Goal: Task Accomplishment & Management: Complete application form

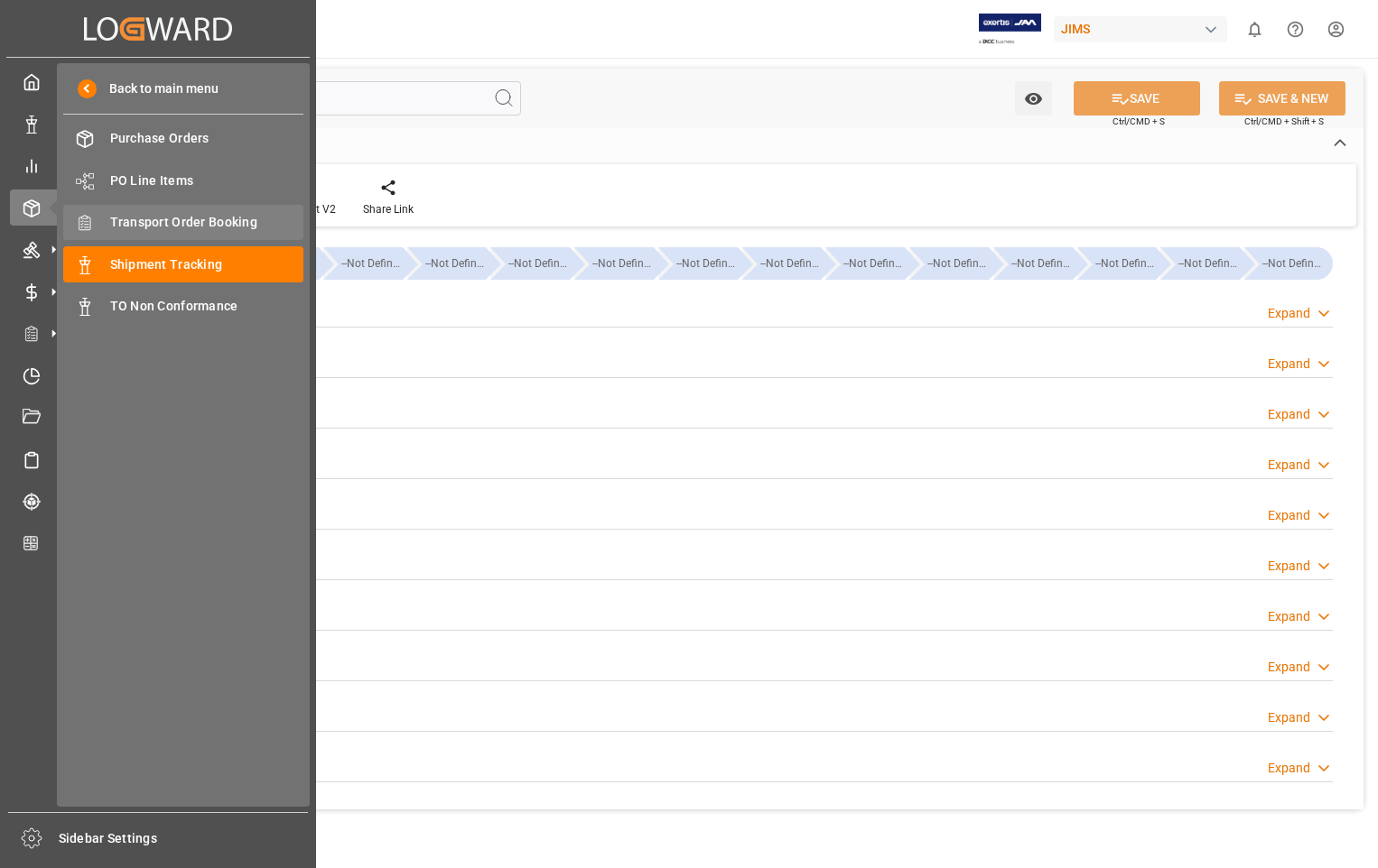
click at [194, 221] on span "Transport Order Booking" at bounding box center [207, 223] width 194 height 19
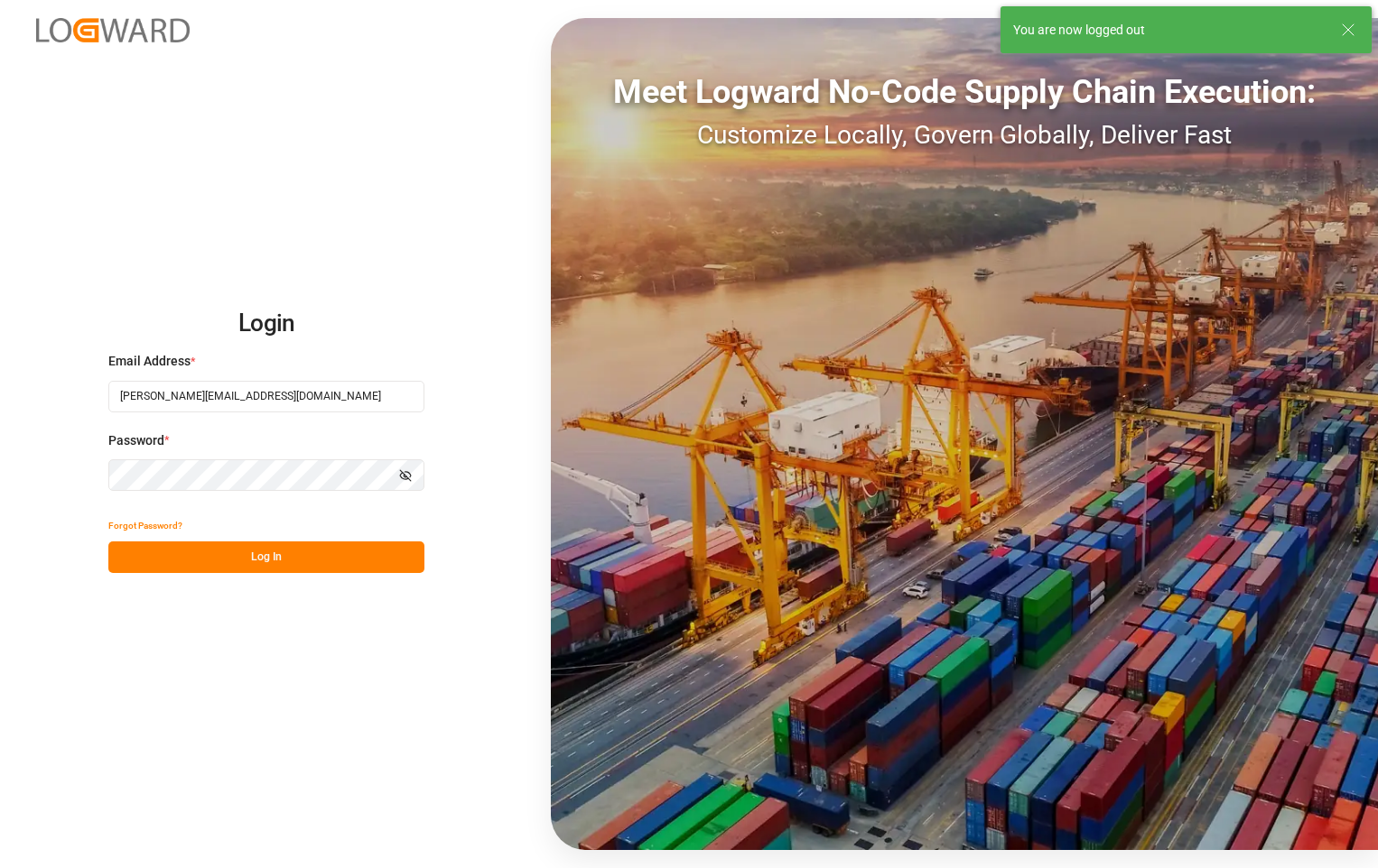
click at [264, 563] on button "Log In" at bounding box center [266, 557] width 316 height 32
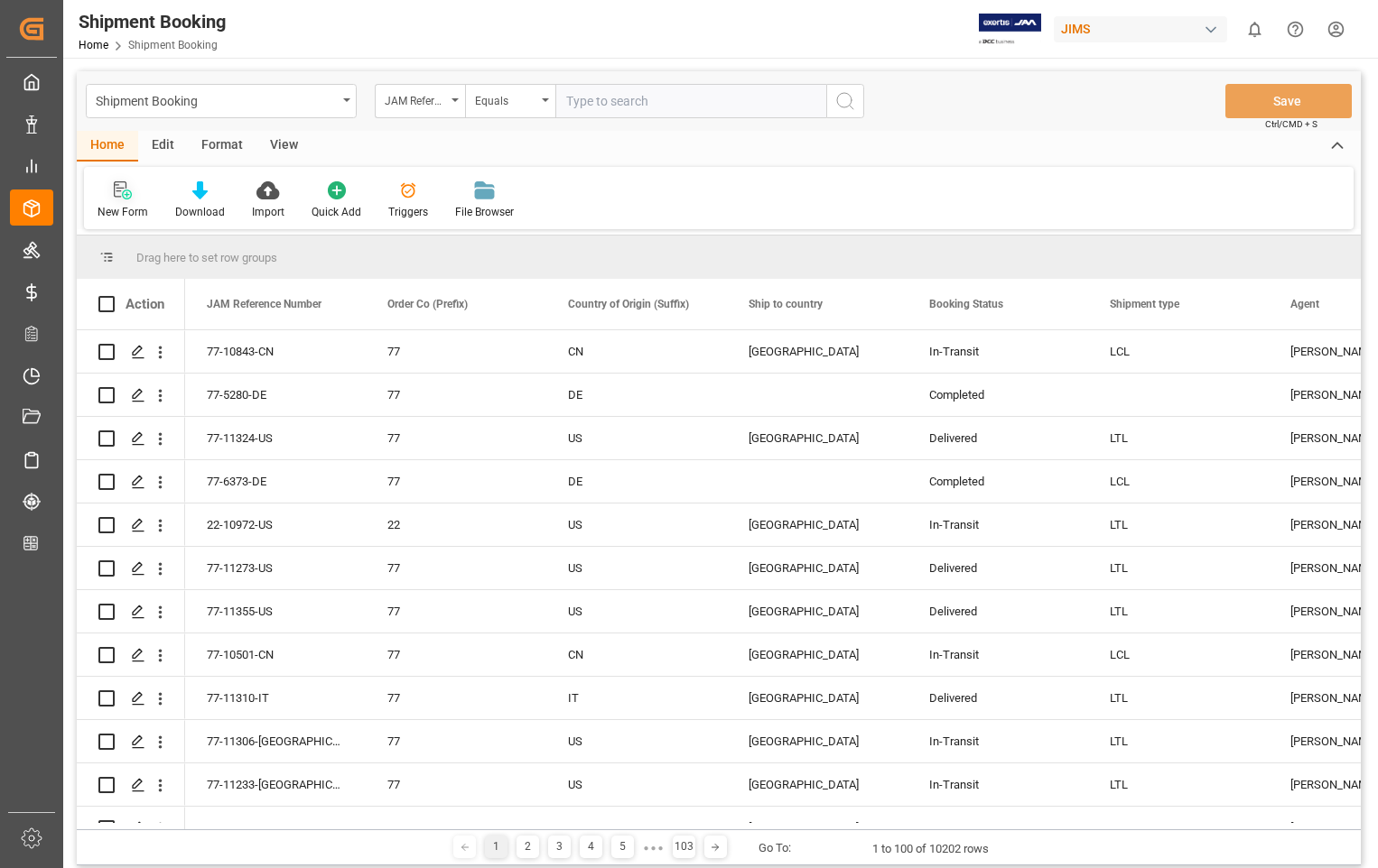
click at [128, 201] on div "New Form" at bounding box center [123, 200] width 78 height 40
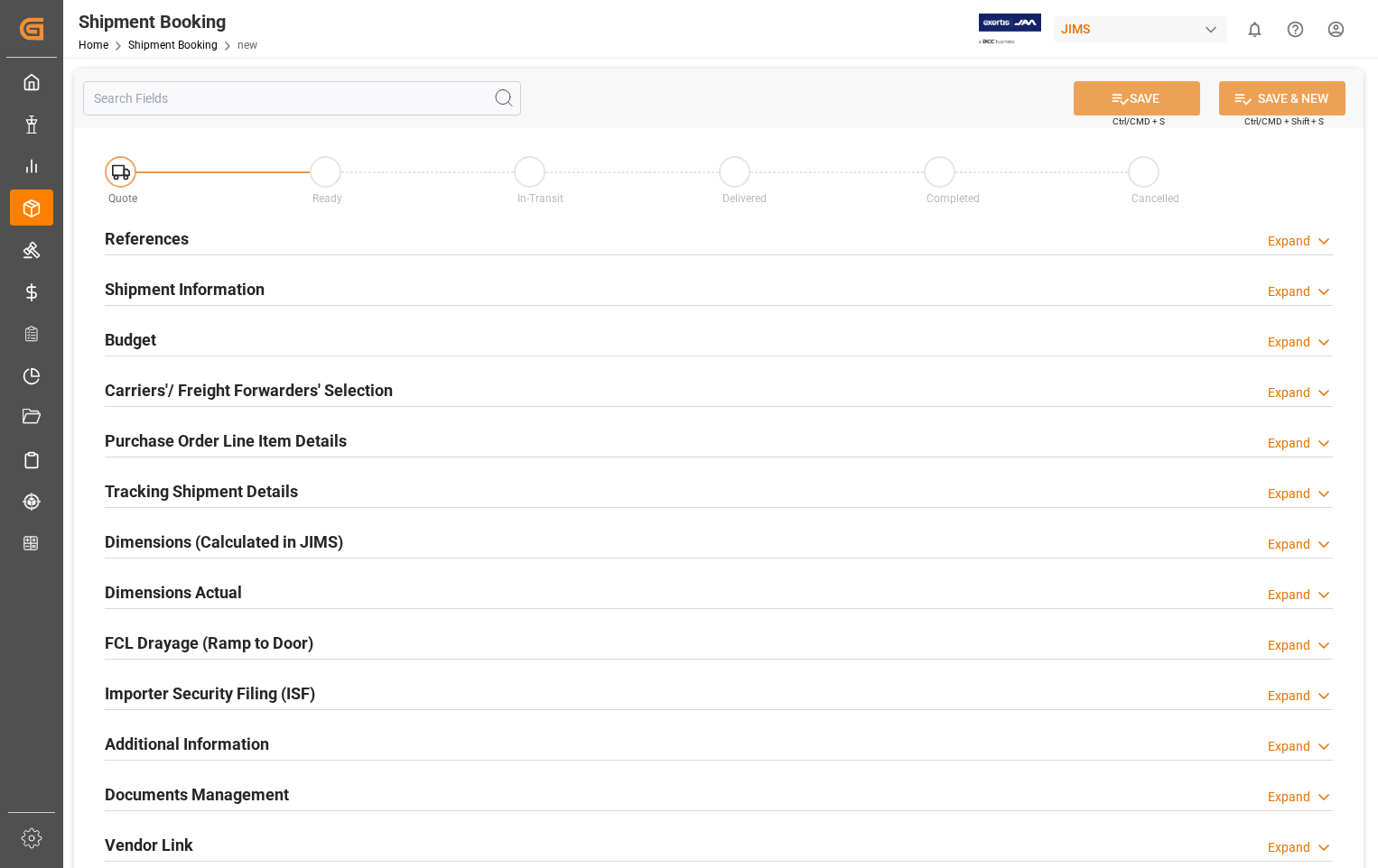
click at [174, 241] on h2 "References" at bounding box center [146, 238] width 84 height 24
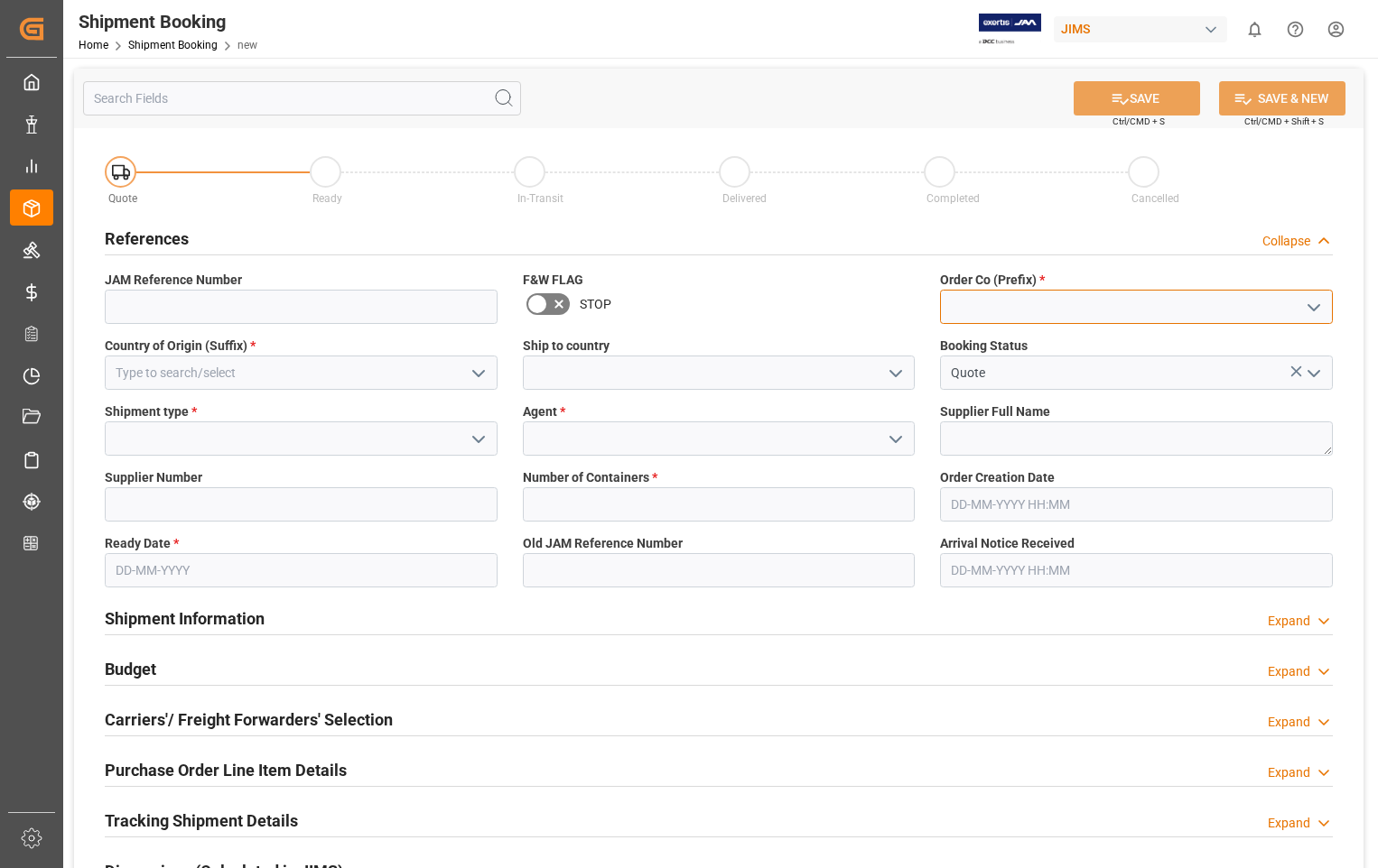
click at [1010, 307] on input at bounding box center [1136, 306] width 392 height 34
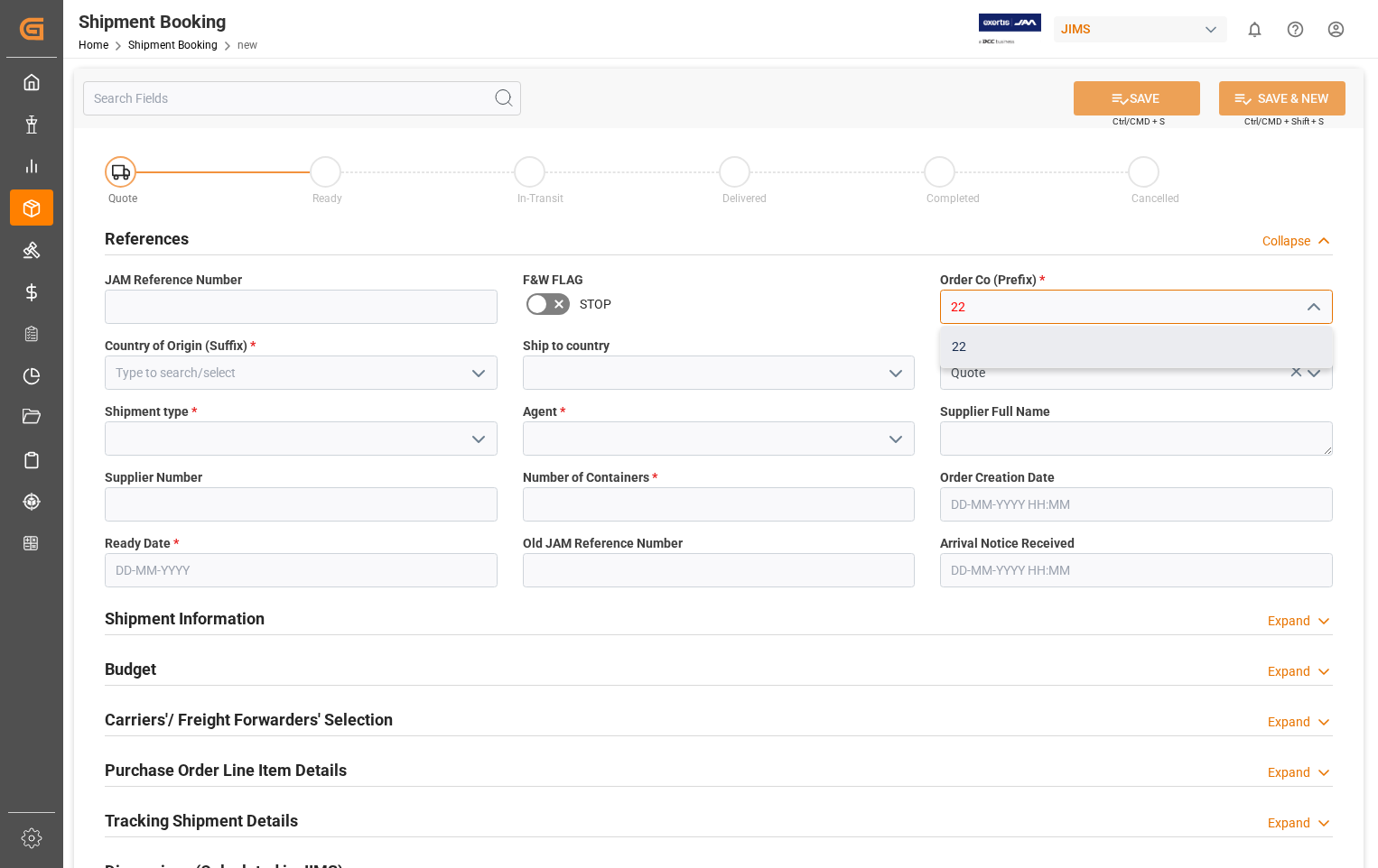
click at [956, 348] on div "22" at bounding box center [1136, 347] width 391 height 41
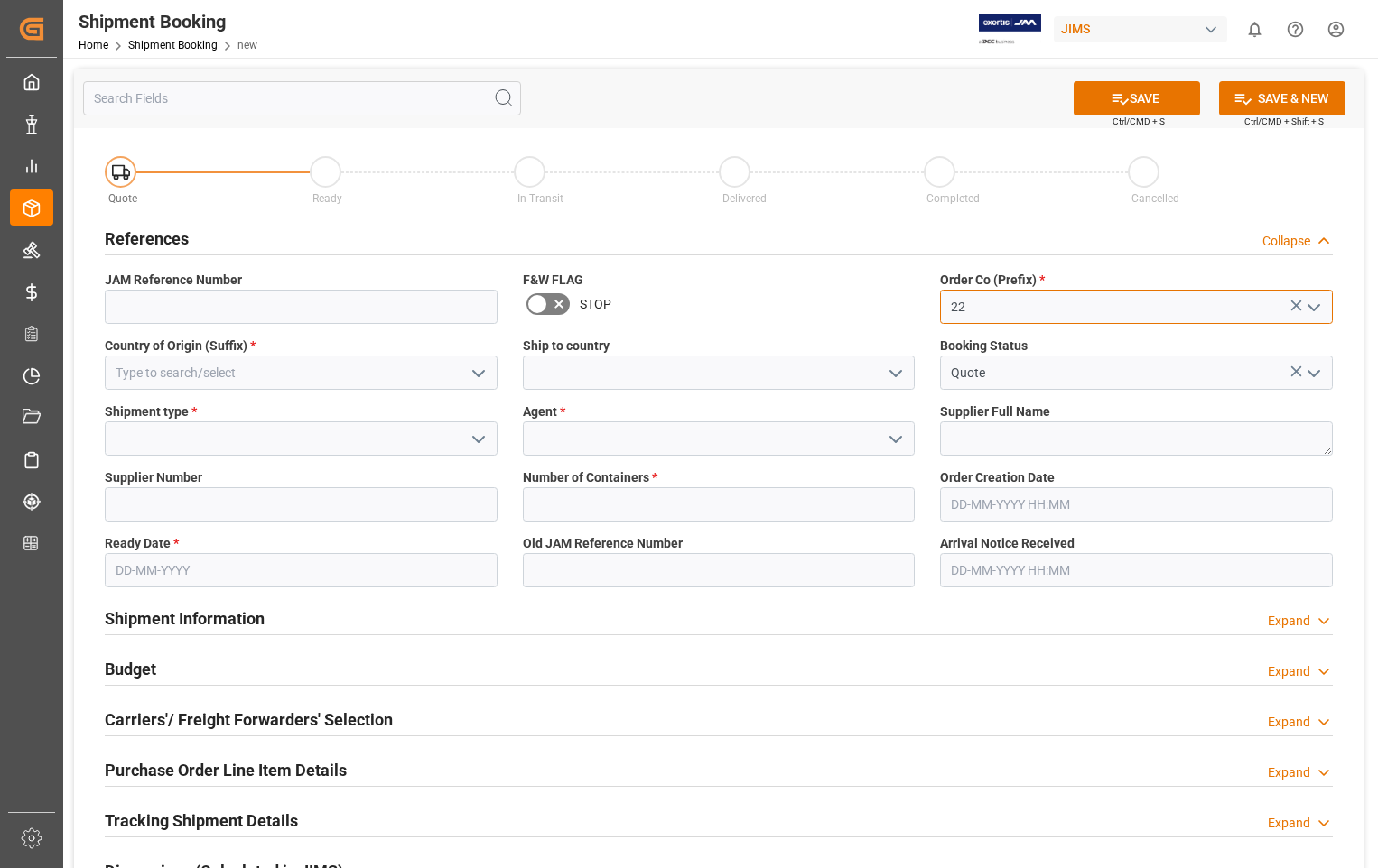
type input "22"
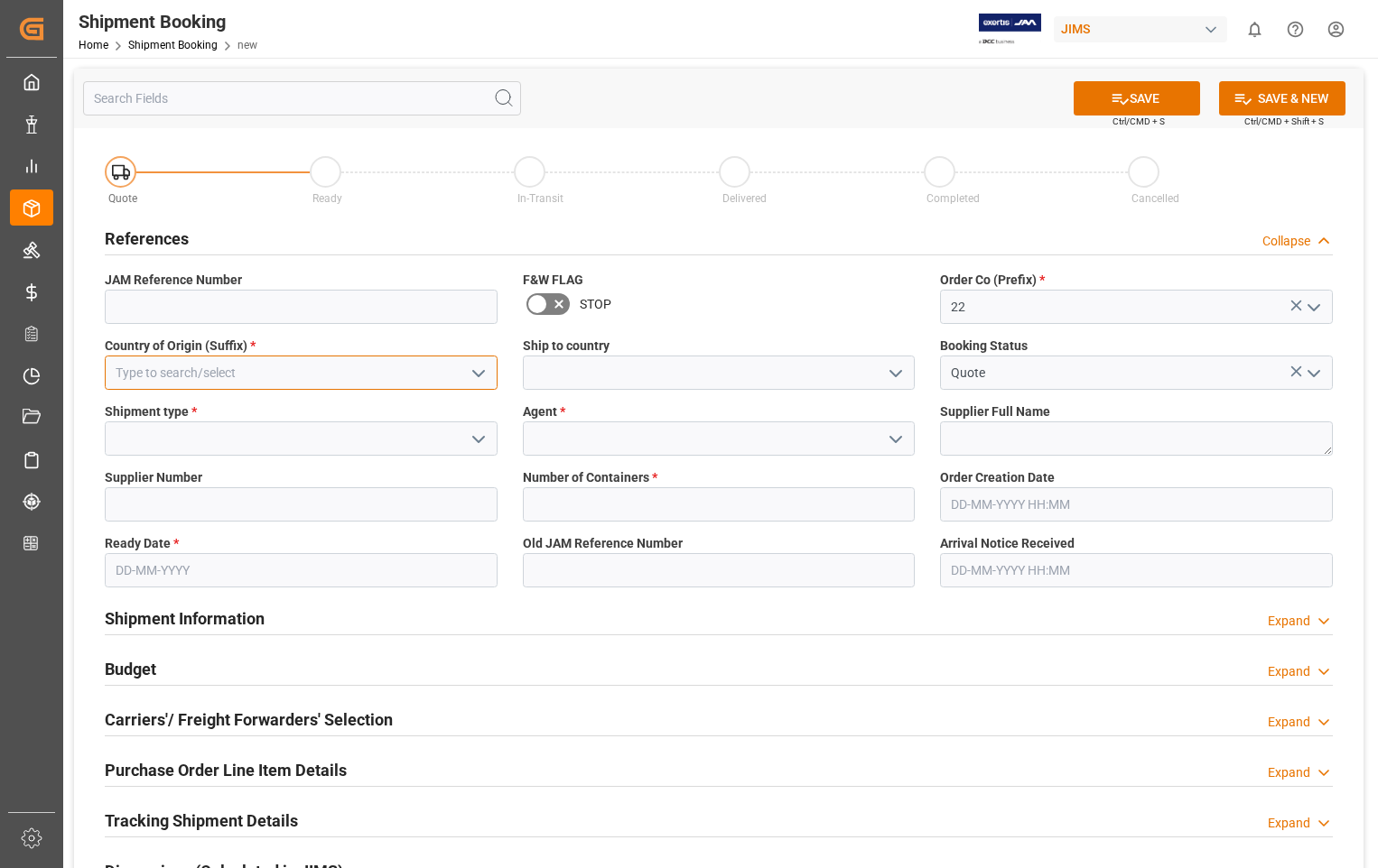
click at [268, 370] on input at bounding box center [300, 372] width 392 height 34
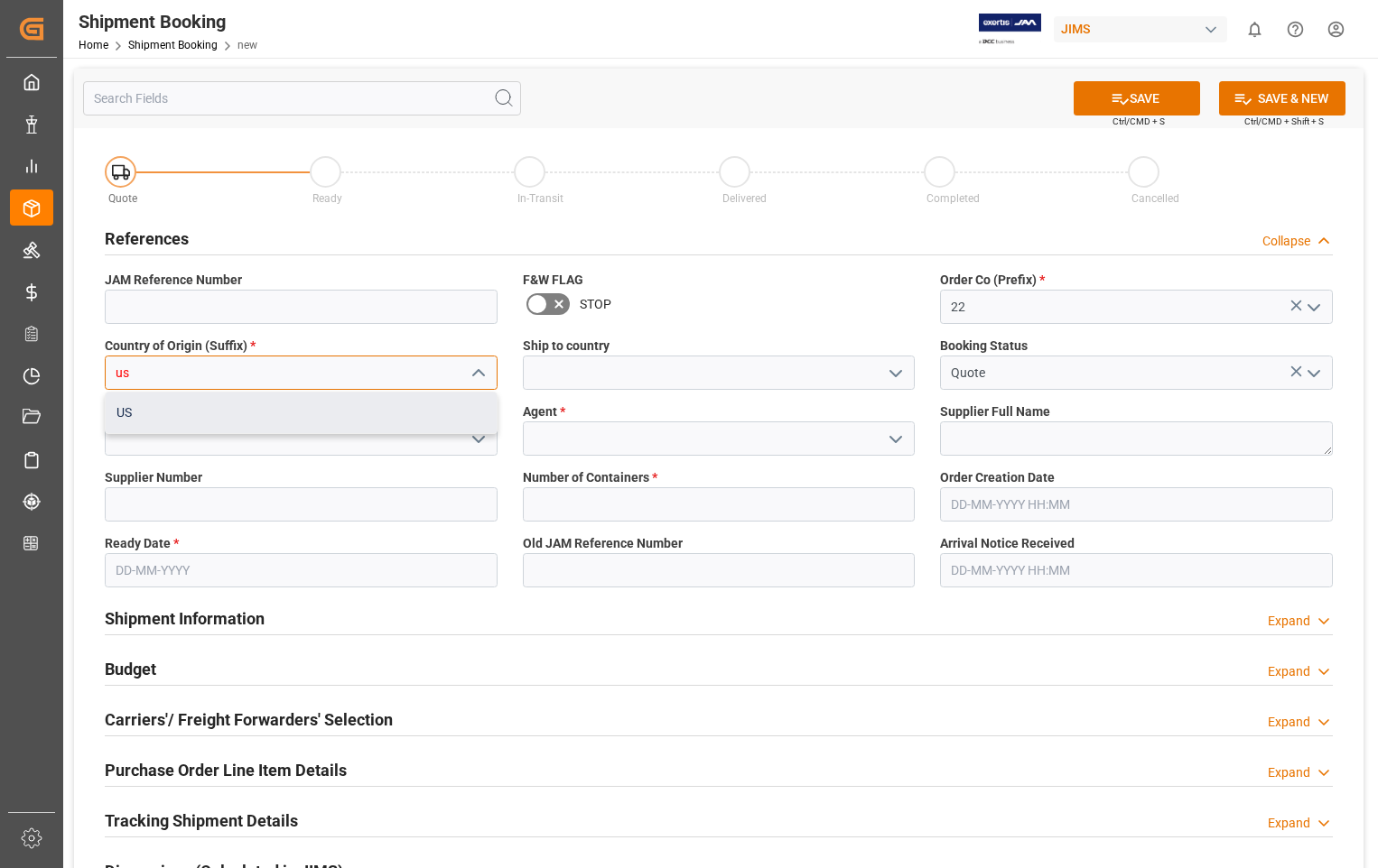
click at [136, 410] on div "US" at bounding box center [300, 413] width 391 height 41
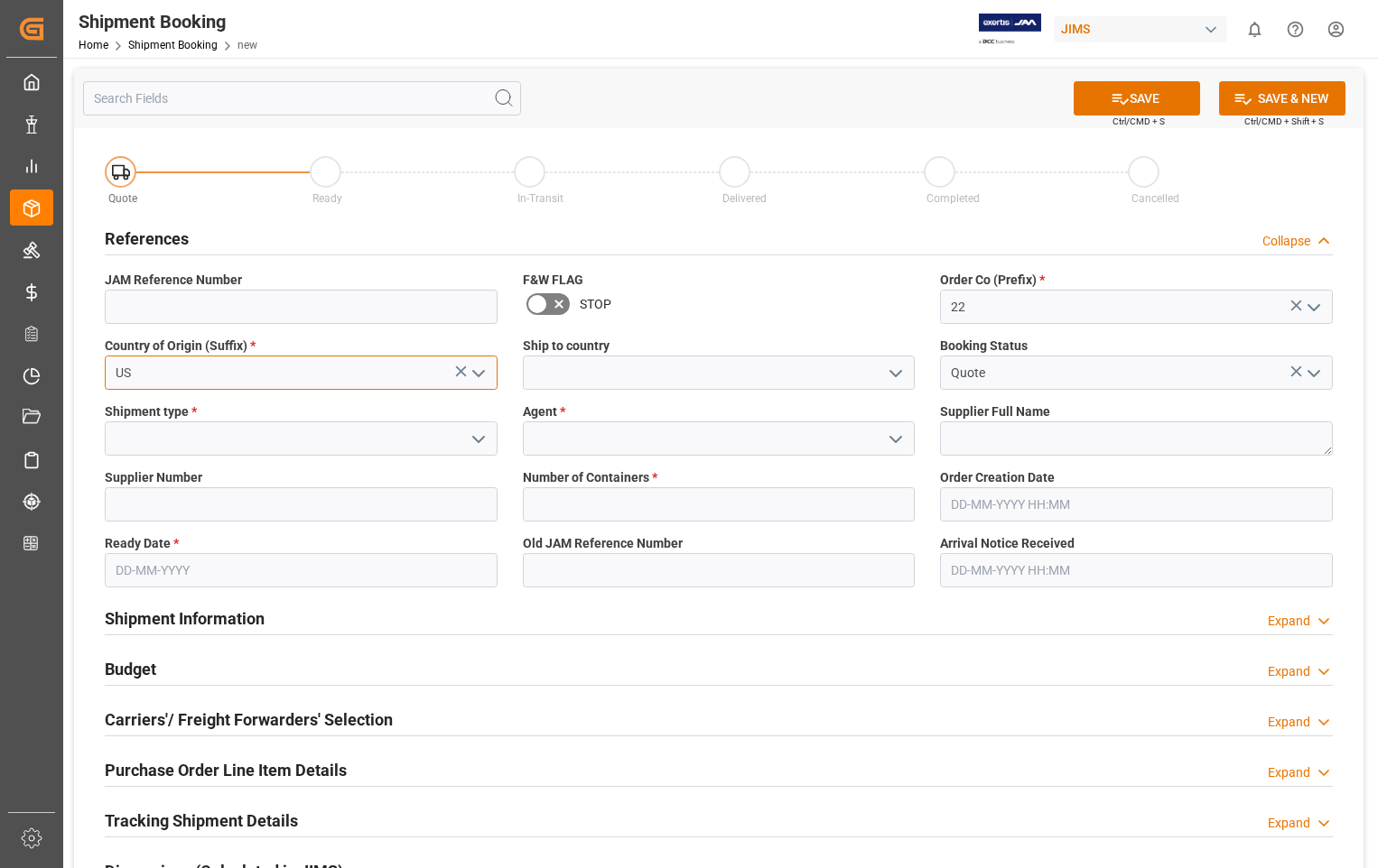
type input "US"
click at [611, 376] on input at bounding box center [718, 372] width 392 height 34
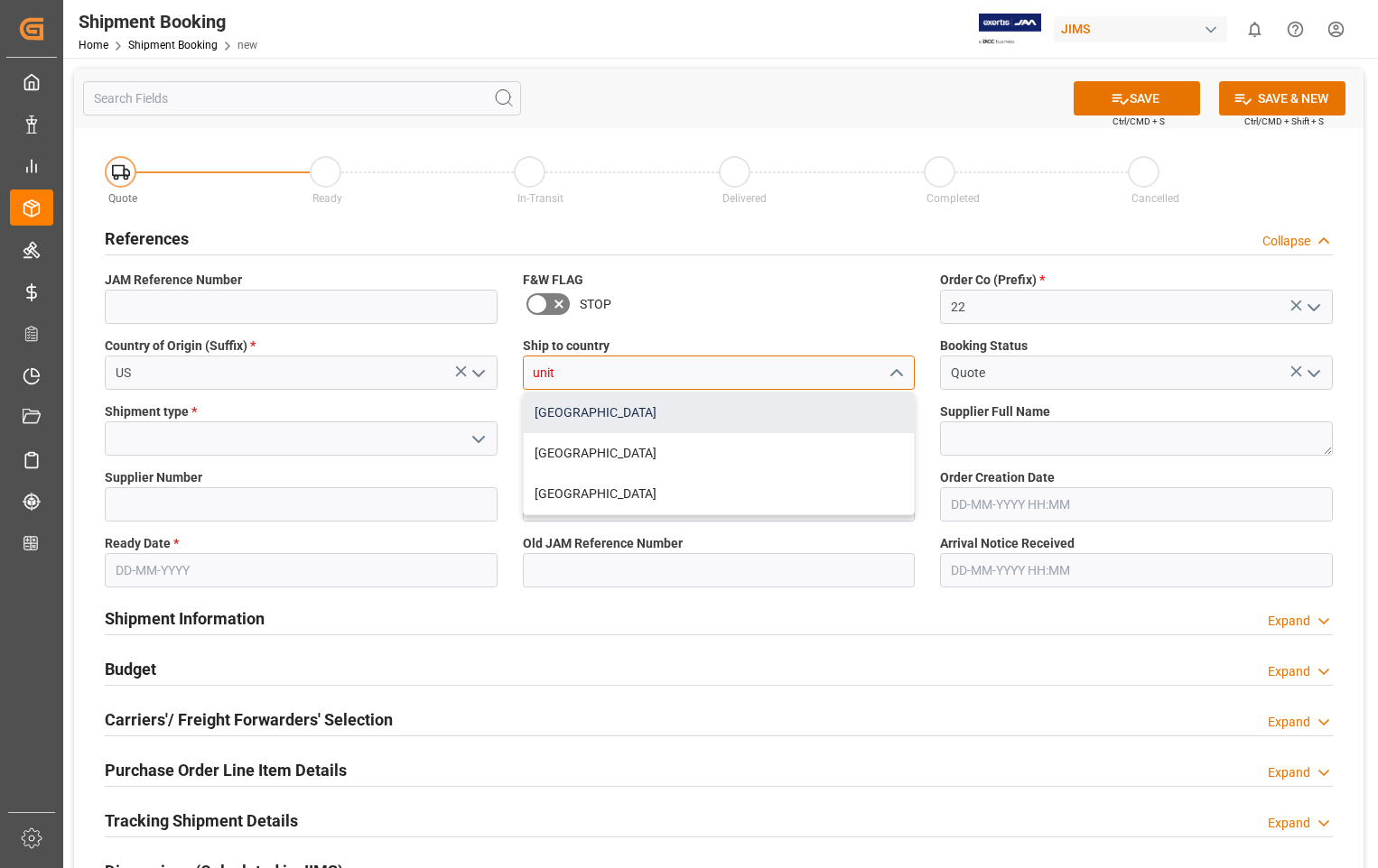
click at [587, 409] on div "[GEOGRAPHIC_DATA]" at bounding box center [718, 413] width 391 height 41
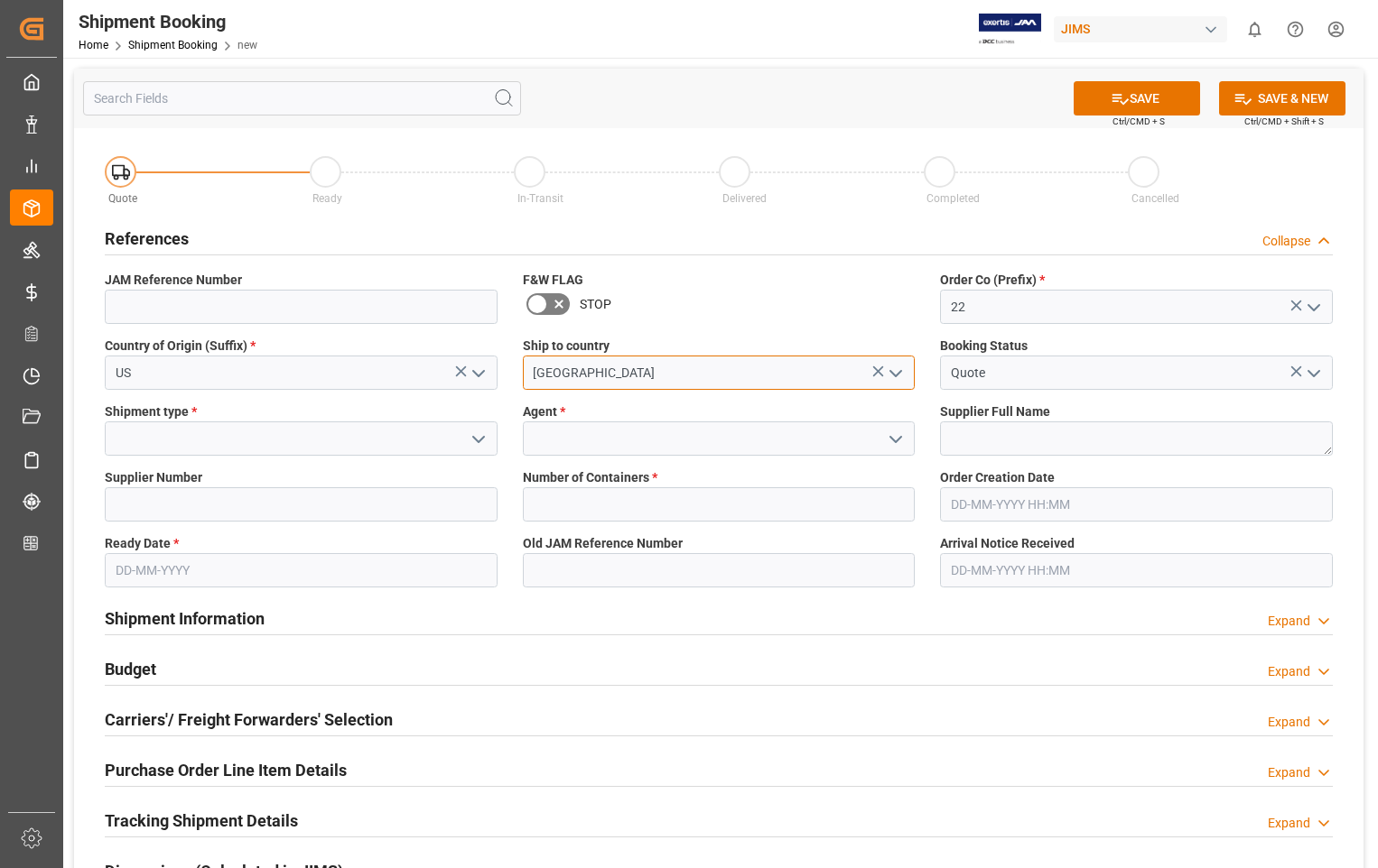
type input "[GEOGRAPHIC_DATA]"
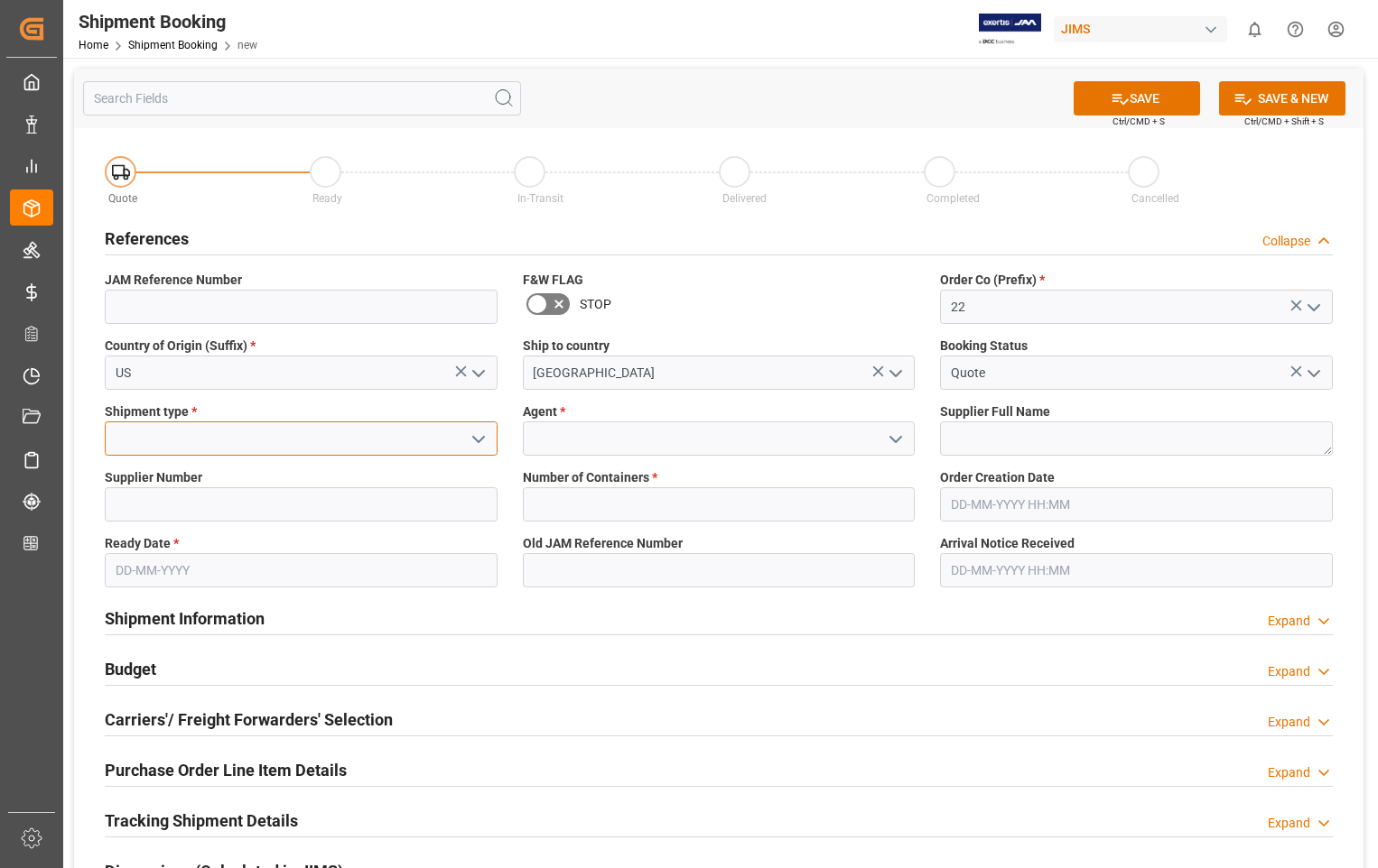
click at [193, 439] on input at bounding box center [300, 438] width 392 height 34
type input "o"
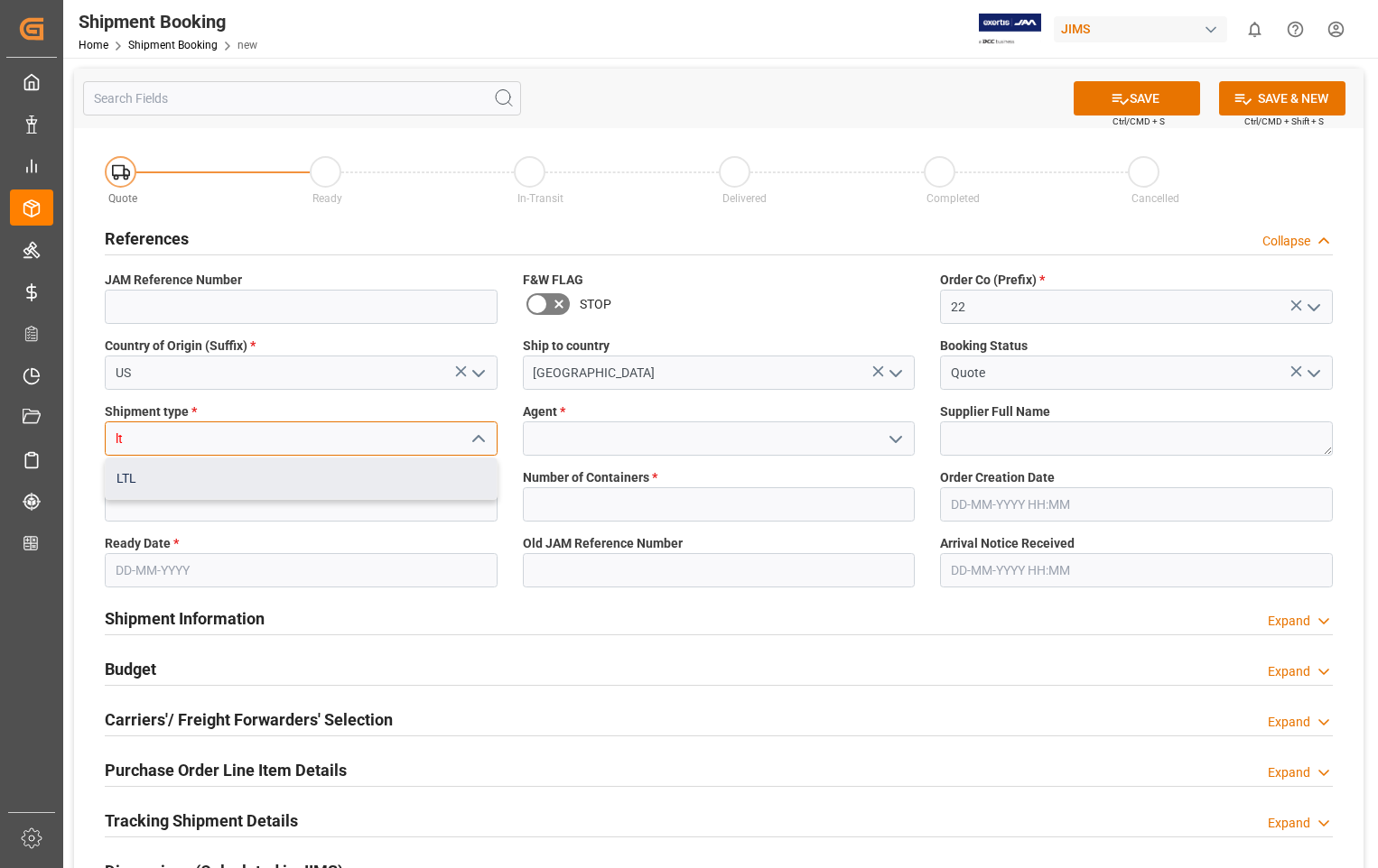
click at [131, 476] on div "LTL" at bounding box center [300, 479] width 391 height 41
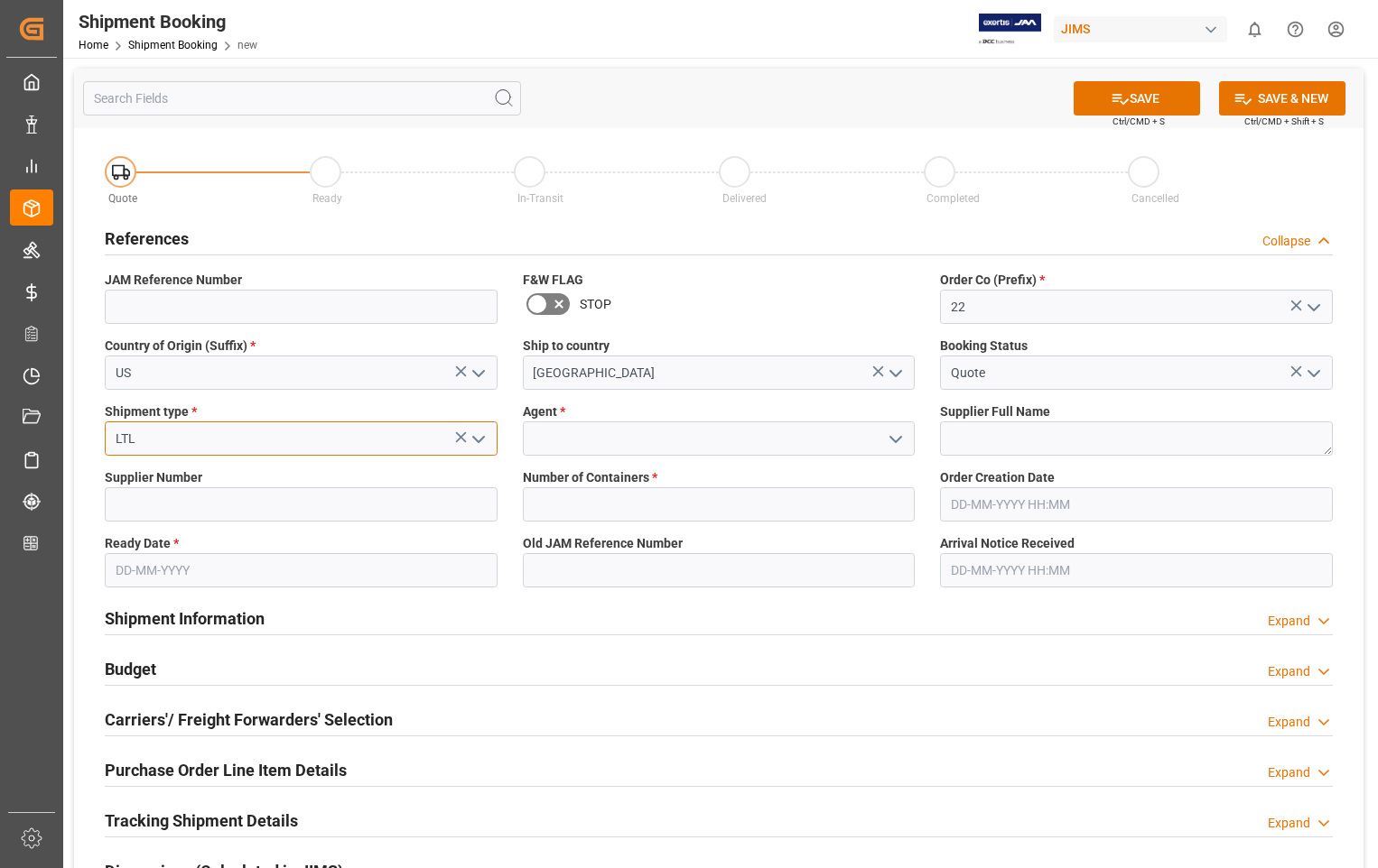
type input "LTL"
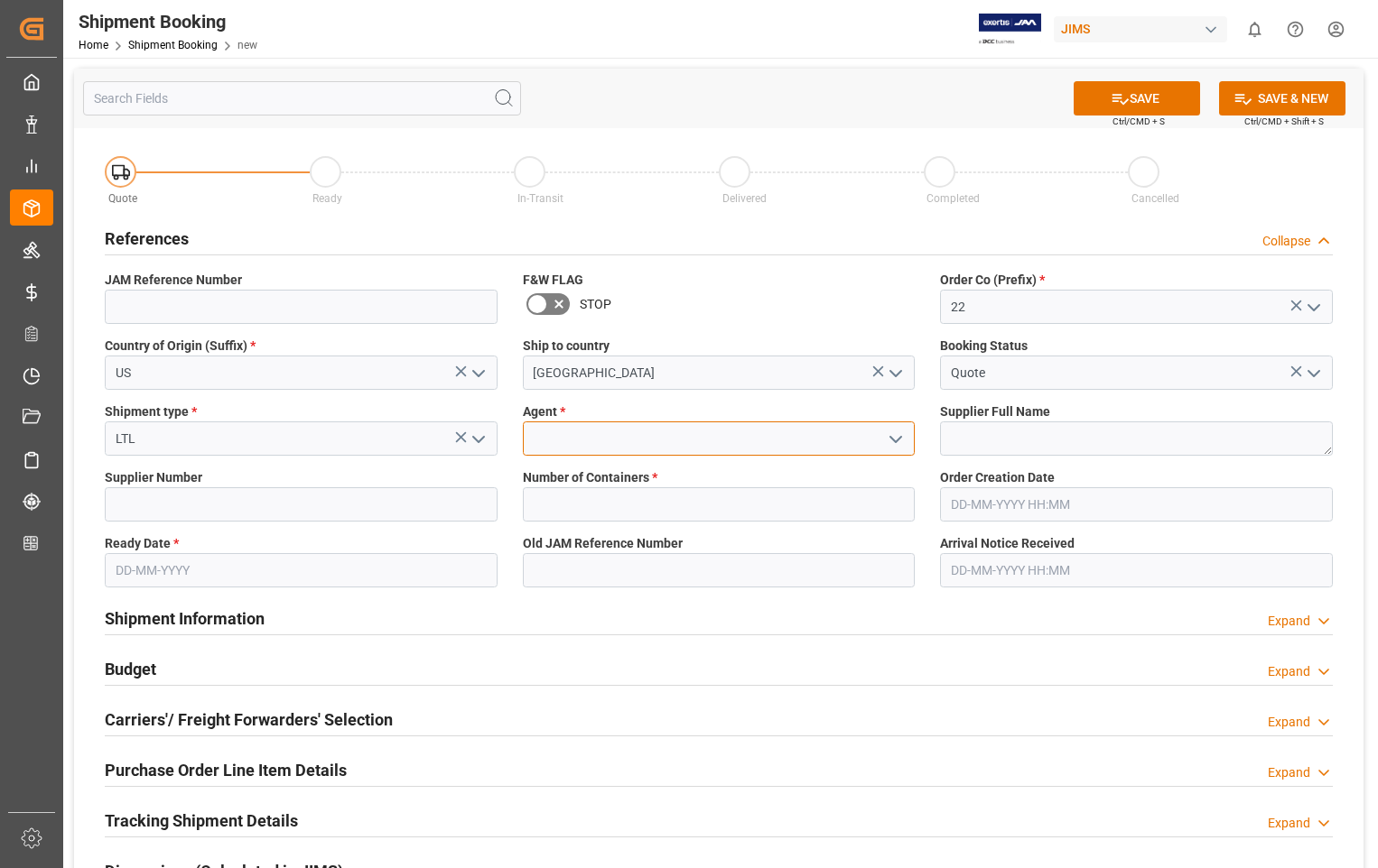
click at [590, 450] on input at bounding box center [718, 438] width 392 height 34
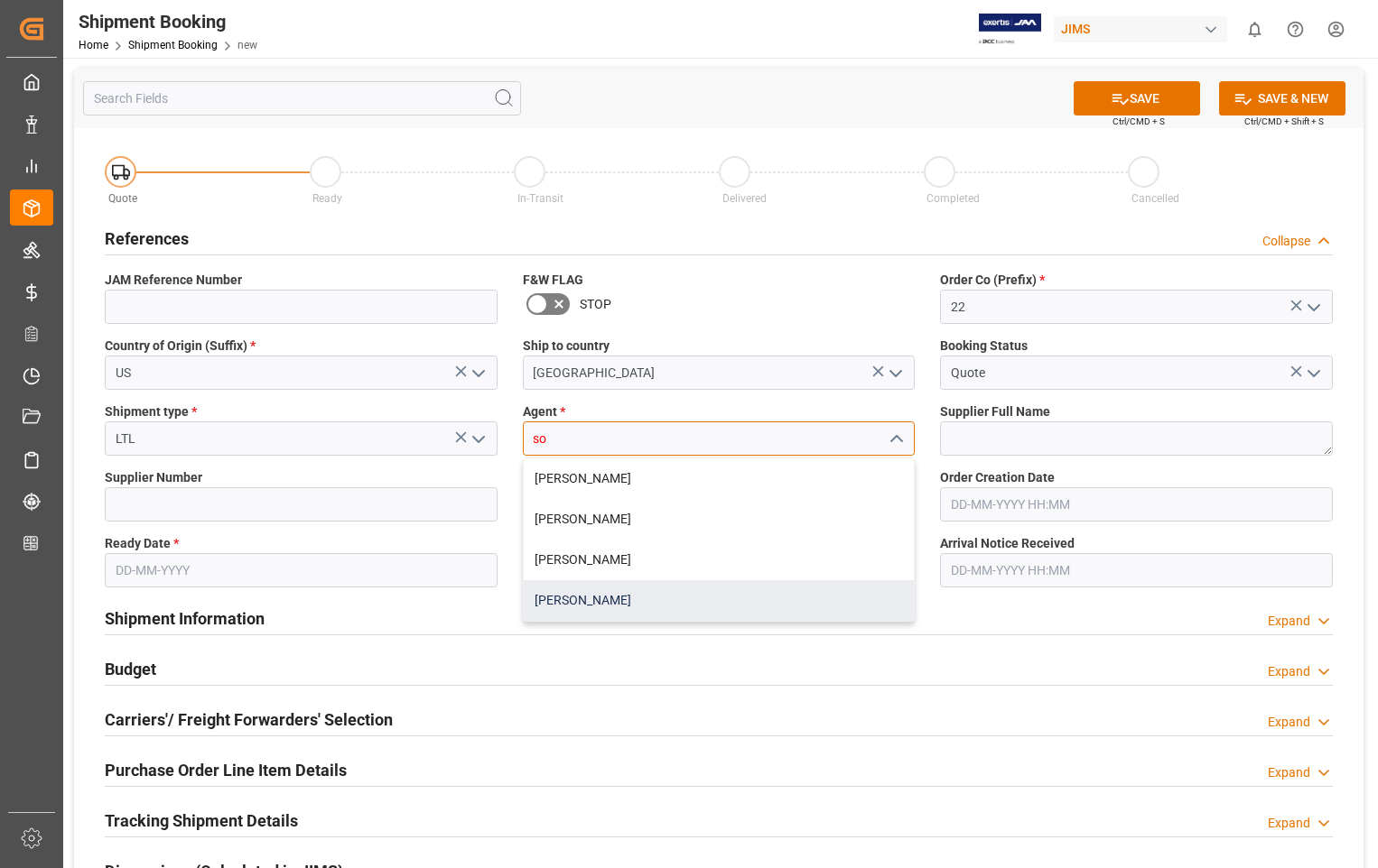
click at [558, 598] on div "[PERSON_NAME]" at bounding box center [718, 601] width 391 height 41
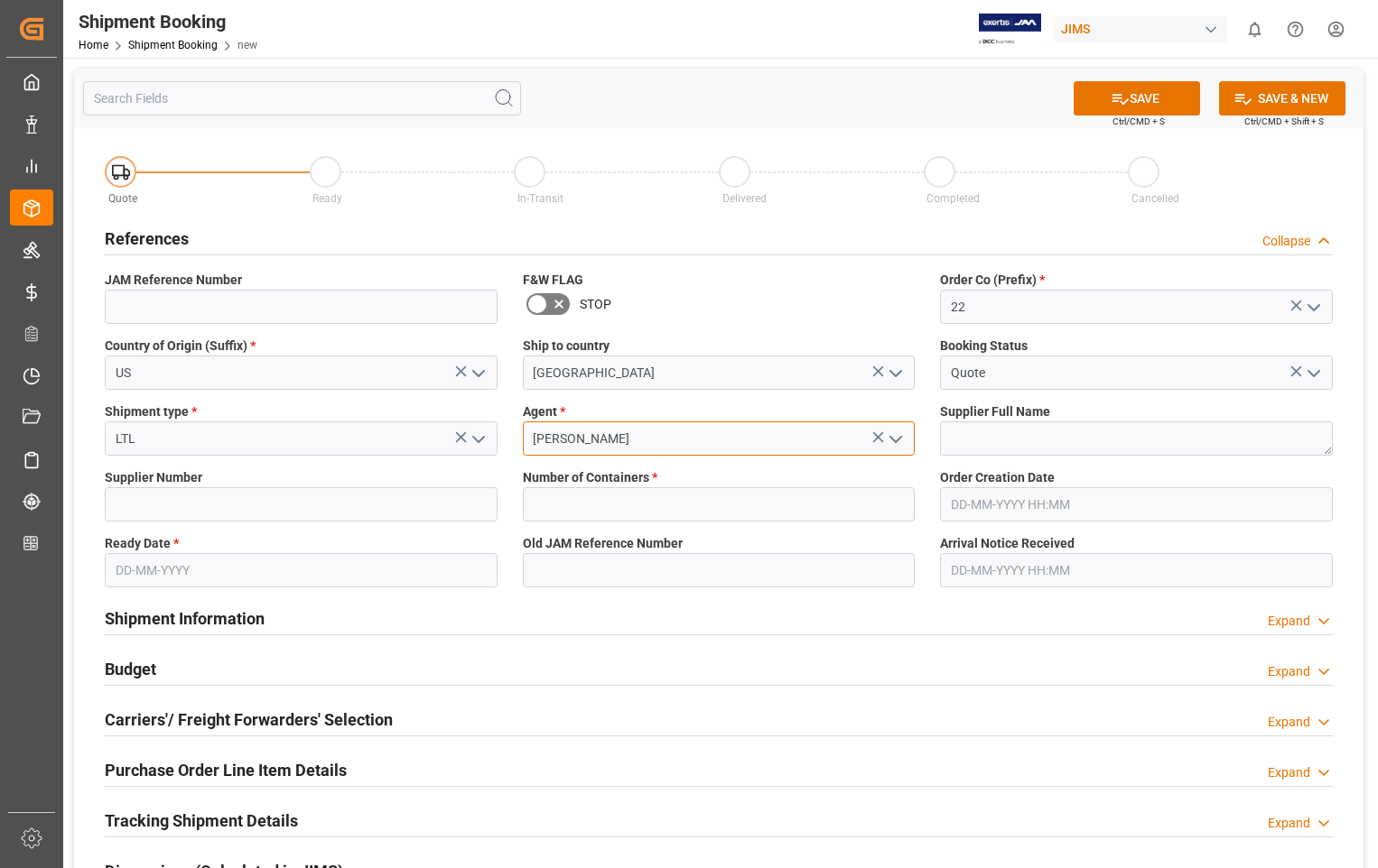
type input "[PERSON_NAME]"
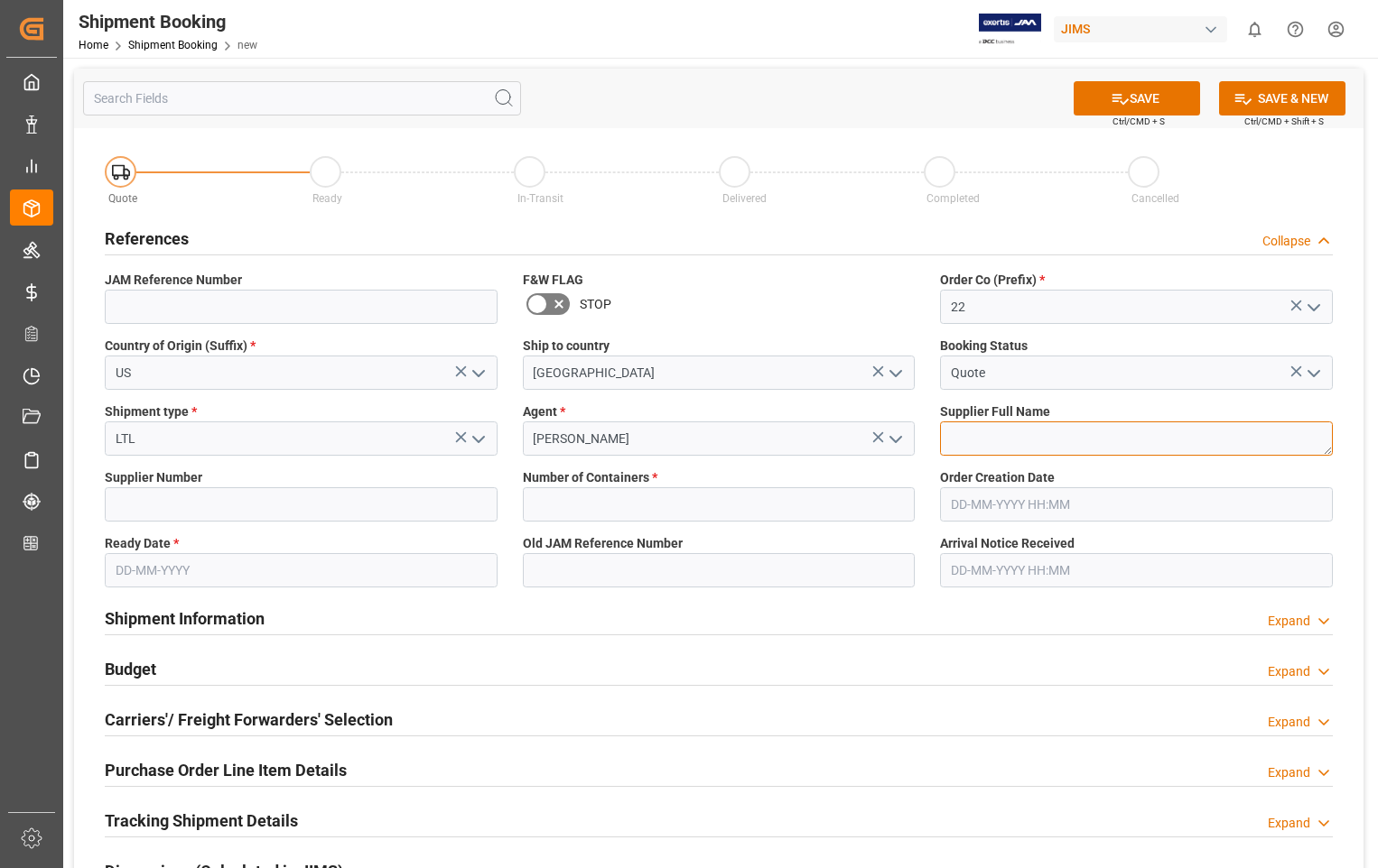
click at [1076, 433] on textarea at bounding box center [1136, 438] width 392 height 34
paste textarea "Yamaha Guitar Group"
type textarea "Yamaha Guitar Group"
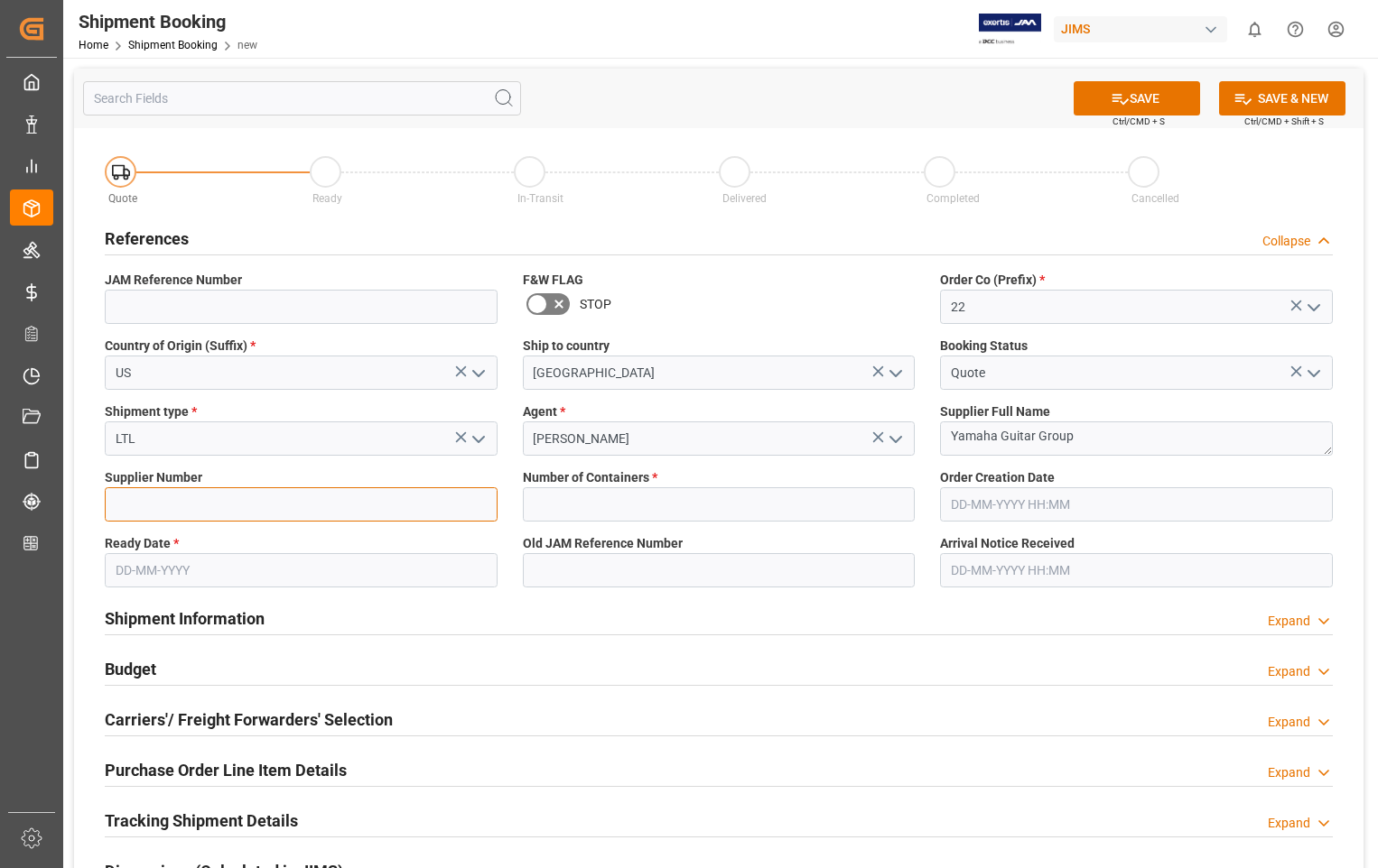
click at [159, 504] on input at bounding box center [300, 504] width 392 height 34
paste input "596533"
type input "596533"
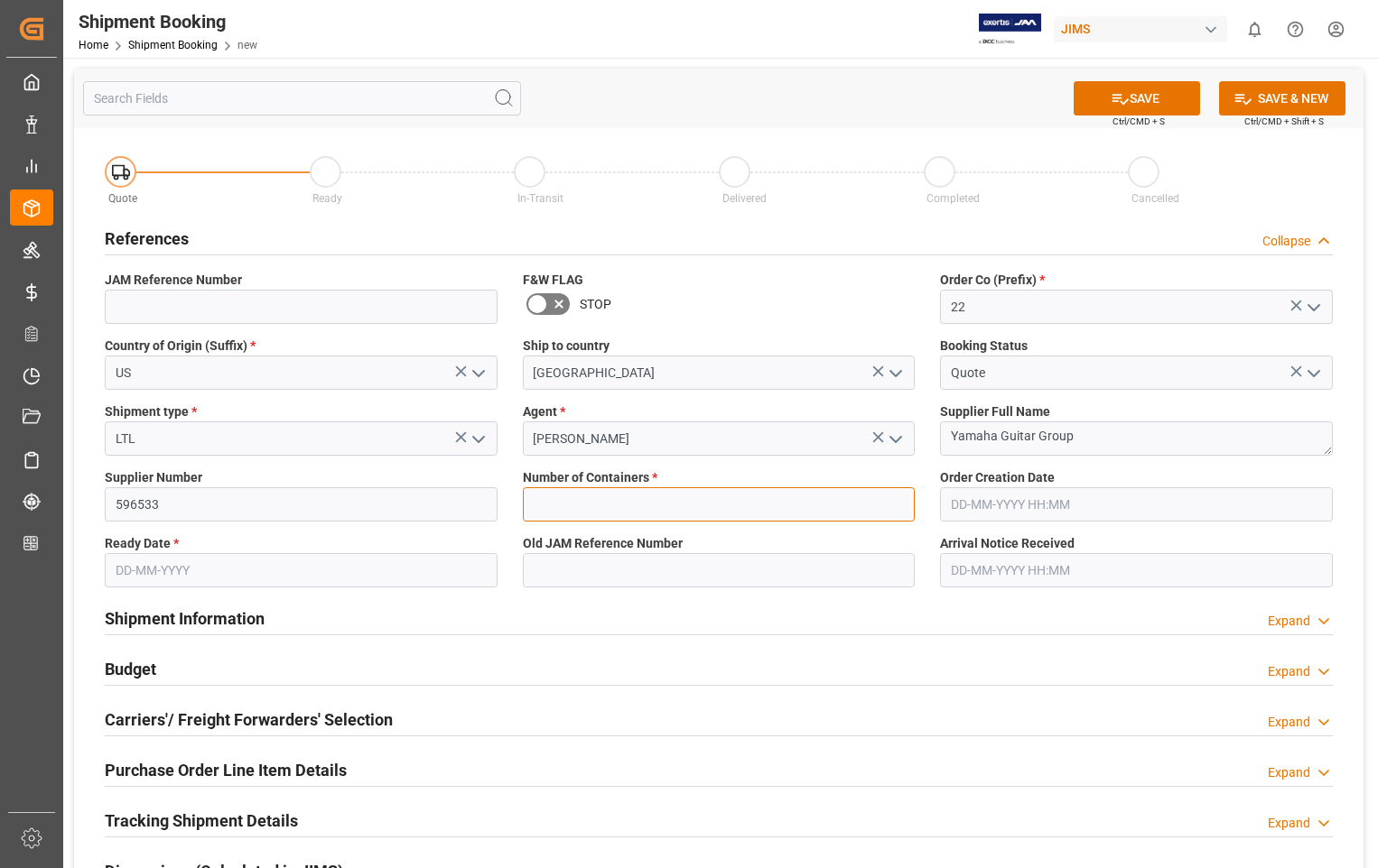
click at [570, 508] on input "text" at bounding box center [718, 504] width 392 height 34
type input "0"
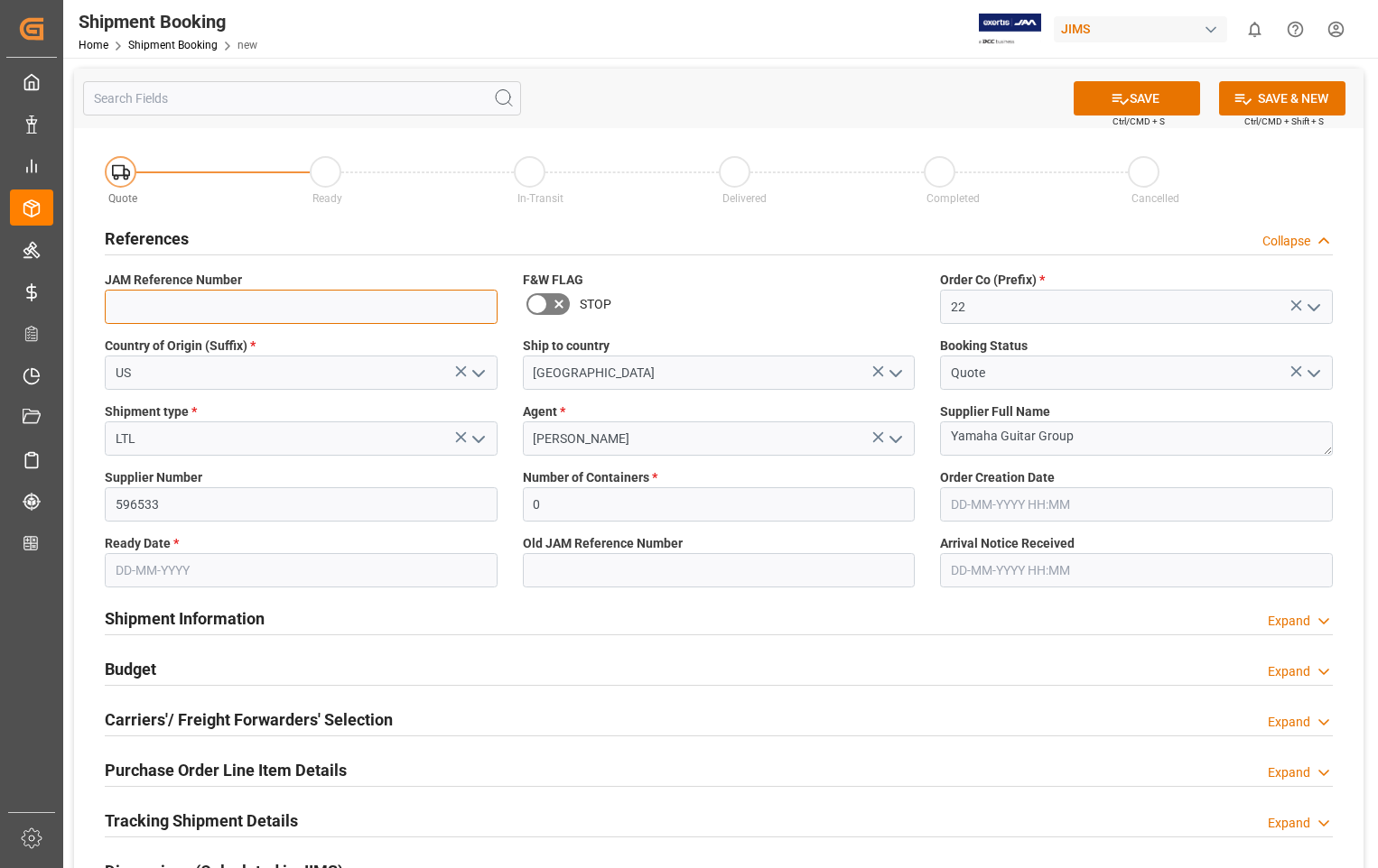
type input "22-11389-US"
type input "21-08-2025 00:00"
type input "06-10-2025"
type input "08-10-2025 00:00"
click at [1071, 511] on input "21-08-2025 00:00" at bounding box center [1136, 504] width 392 height 34
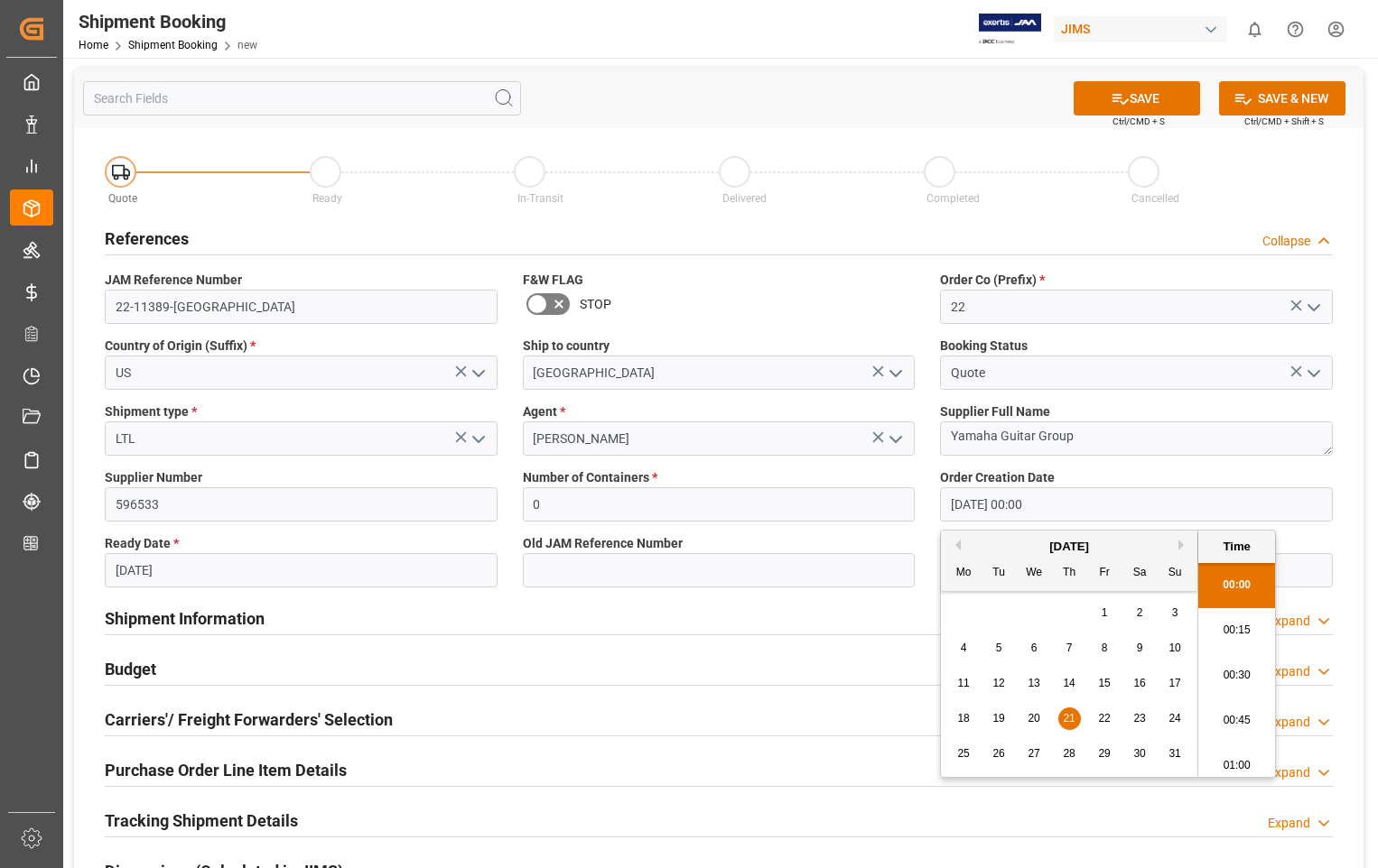
click at [1180, 542] on button "Next Month" at bounding box center [1183, 544] width 11 height 11
click at [999, 649] on span "7" at bounding box center [999, 647] width 7 height 13
type input "[DATE] 00:00"
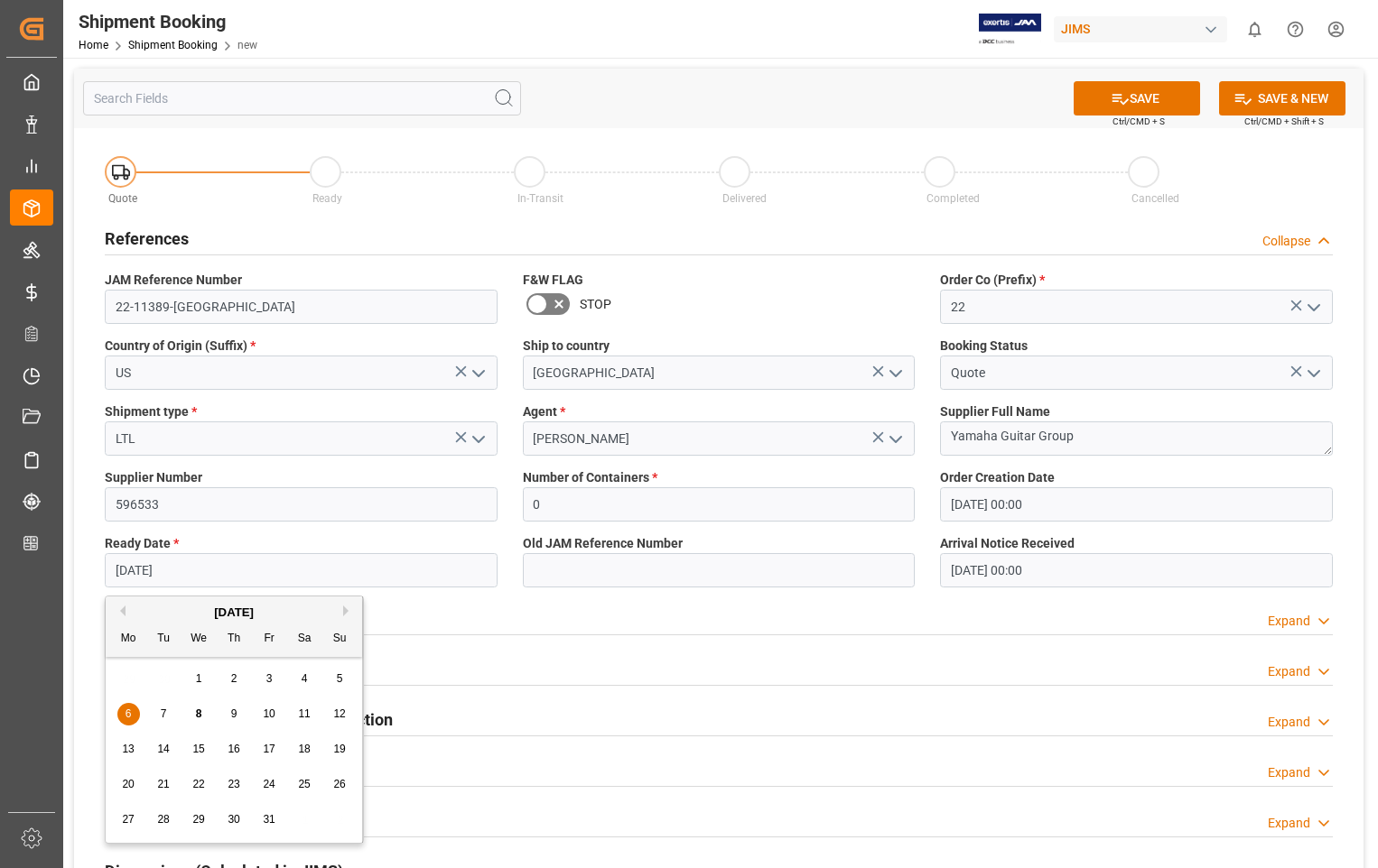
click at [235, 561] on input "06-10-2025" at bounding box center [300, 570] width 392 height 34
click at [342, 610] on div "October 2025" at bounding box center [234, 612] width 257 height 18
click at [344, 608] on button "Next Month" at bounding box center [348, 610] width 11 height 11
click at [168, 785] on span "18" at bounding box center [163, 784] width 12 height 13
type input "[DATE]"
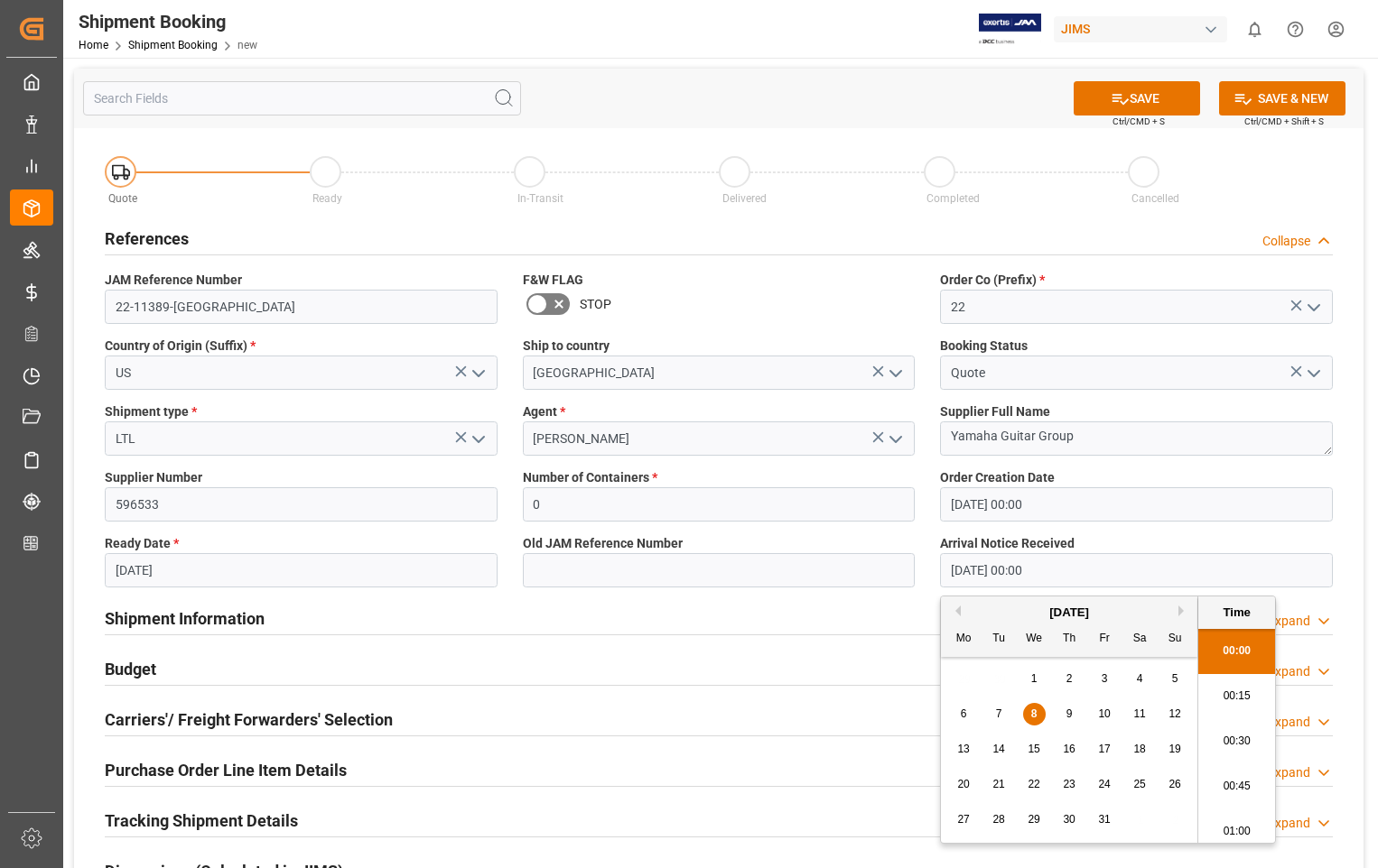
drag, startPoint x: 1079, startPoint y: 572, endPoint x: 926, endPoint y: 565, distance: 153.2
click at [926, 565] on div "Quote Ready In-Transit Delivered Completed Cancelled References Collapse JAM Re…" at bounding box center [718, 672] width 1289 height 1090
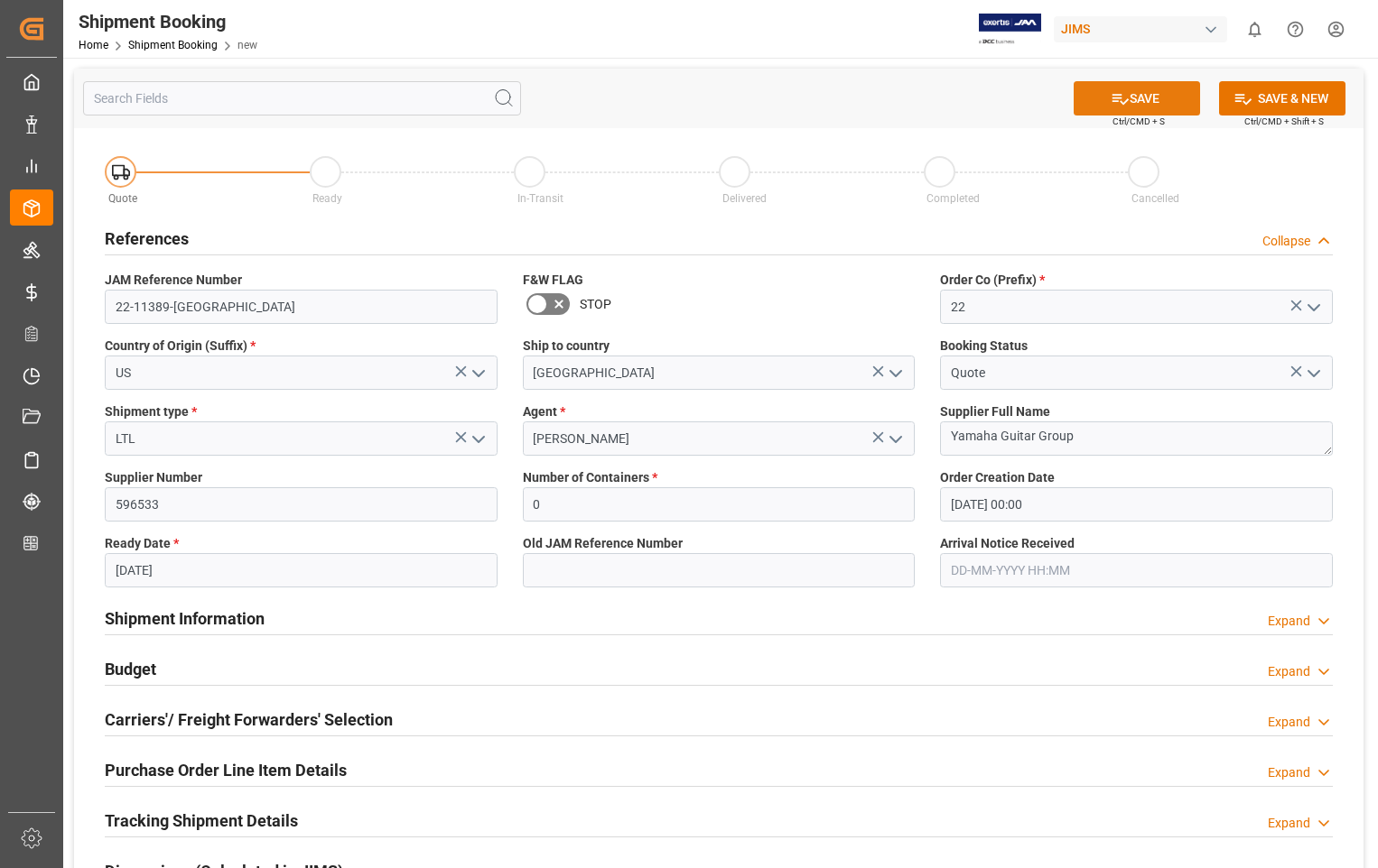
click at [1148, 97] on button "SAVE" at bounding box center [1137, 98] width 126 height 34
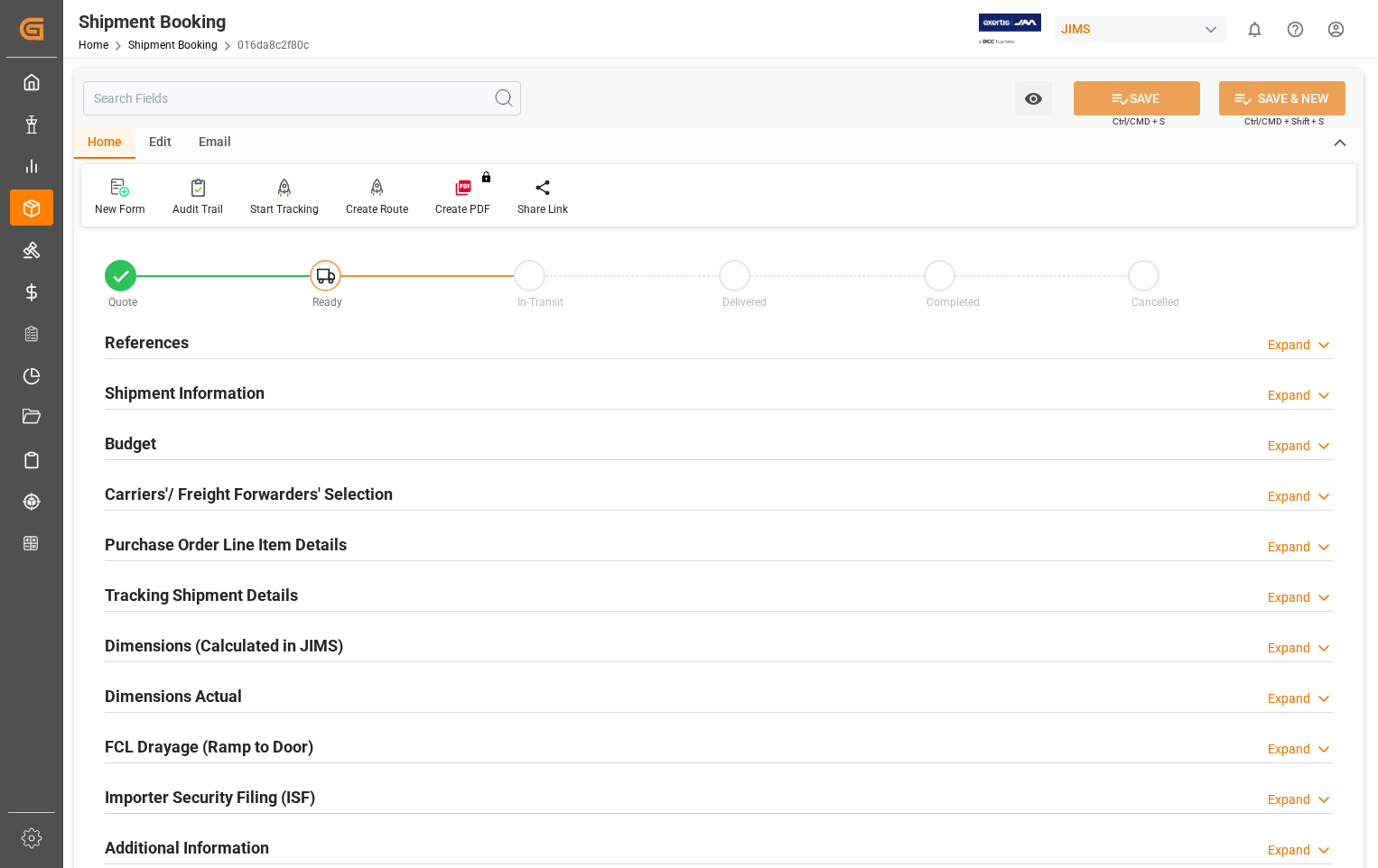
click at [204, 494] on h2 "Carriers'/ Freight Forwarders' Selection" at bounding box center [248, 493] width 288 height 24
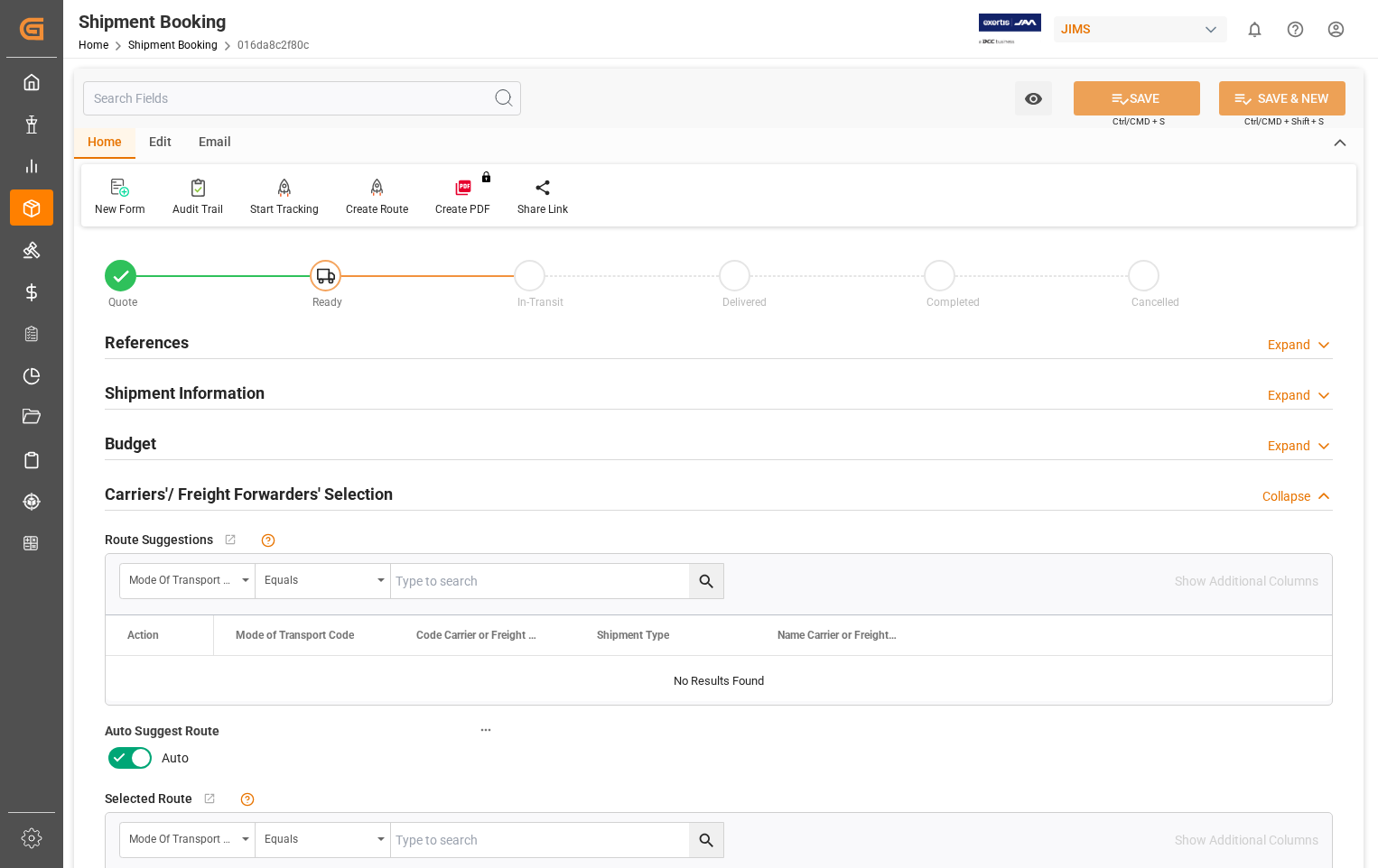
click at [140, 760] on icon at bounding box center [141, 758] width 21 height 21
click at [0, 0] on input "checkbox" at bounding box center [0, 0] width 0 height 0
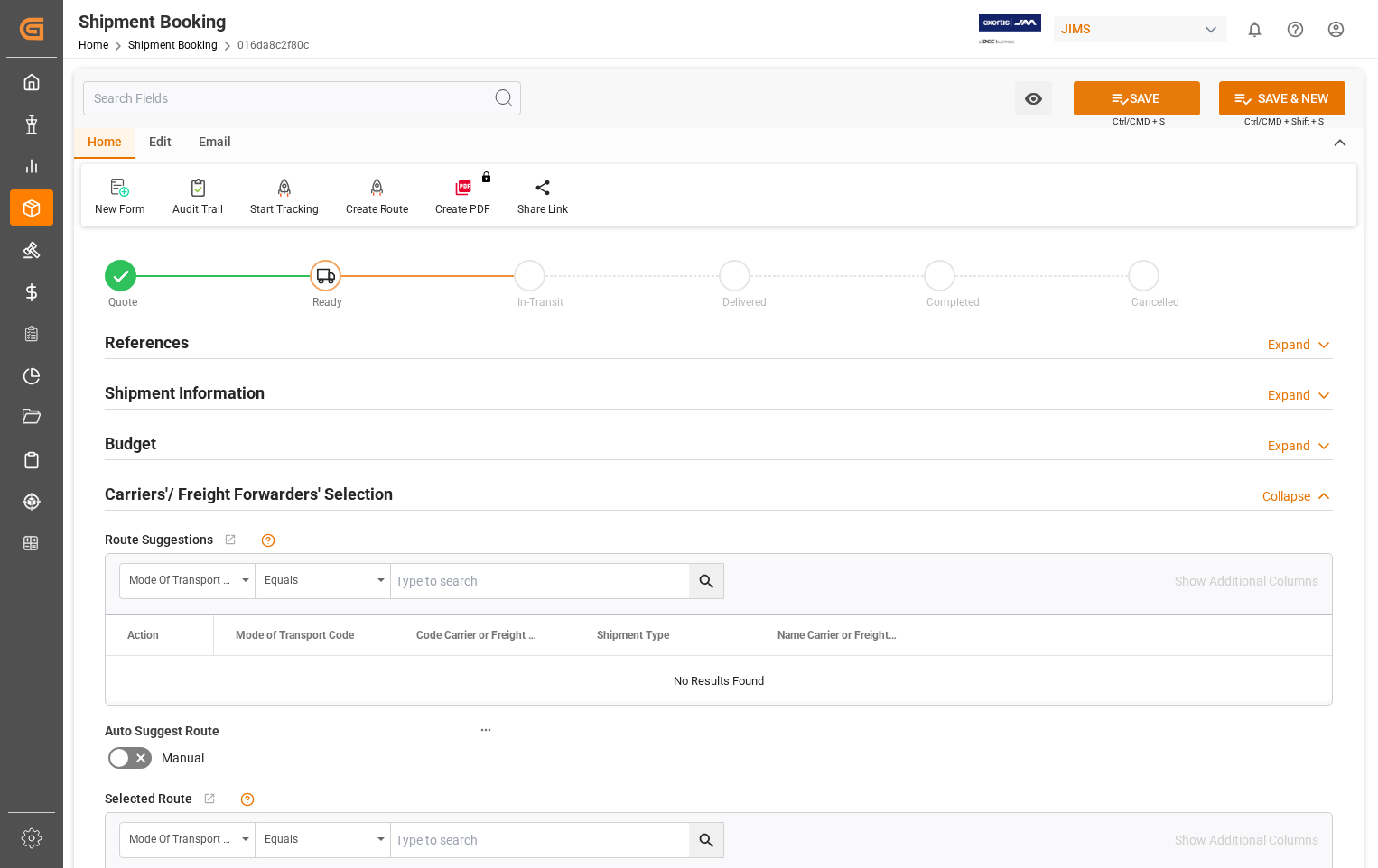
click at [1132, 96] on button "SAVE" at bounding box center [1137, 98] width 126 height 34
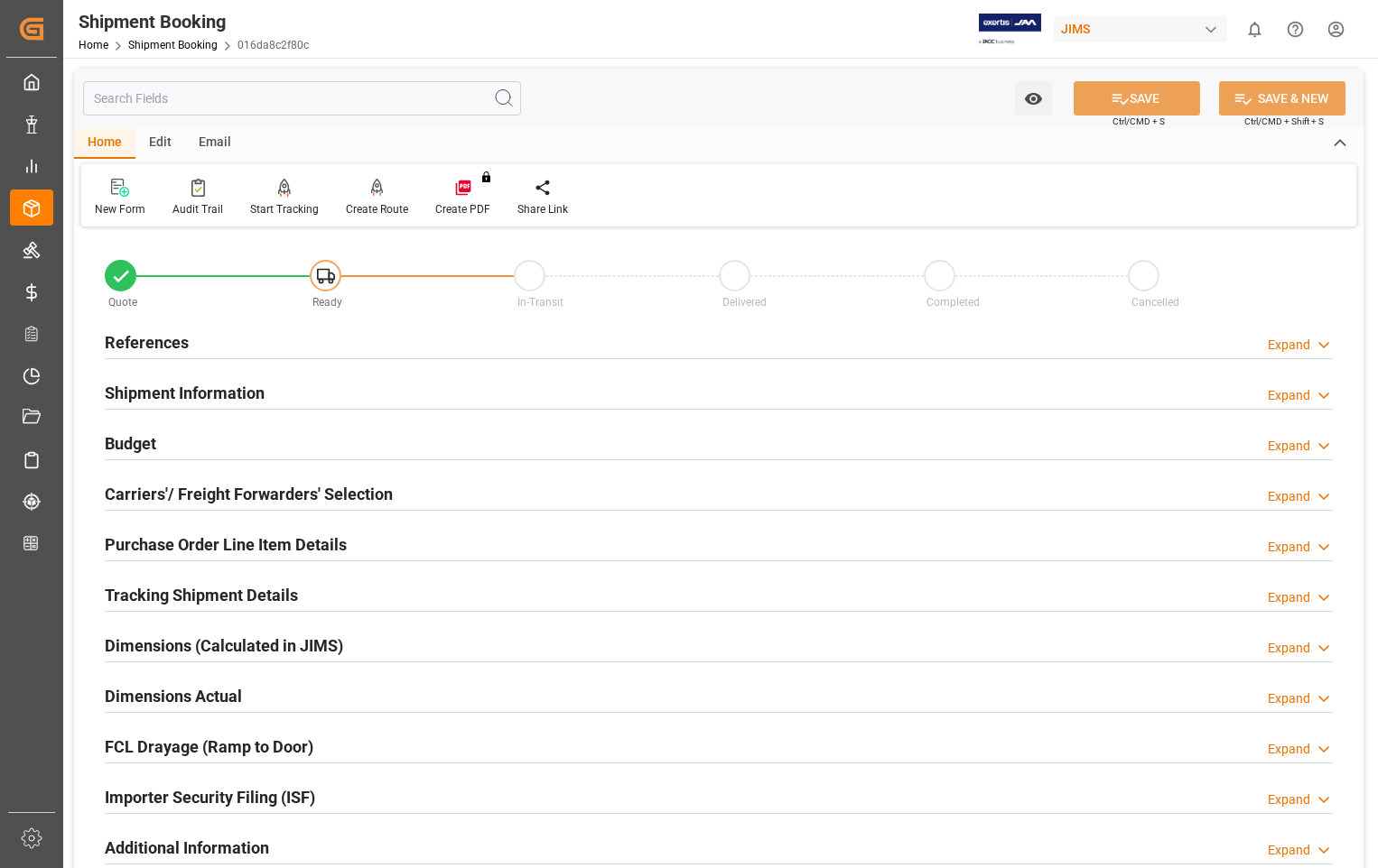
click at [142, 347] on h2 "References" at bounding box center [146, 342] width 84 height 24
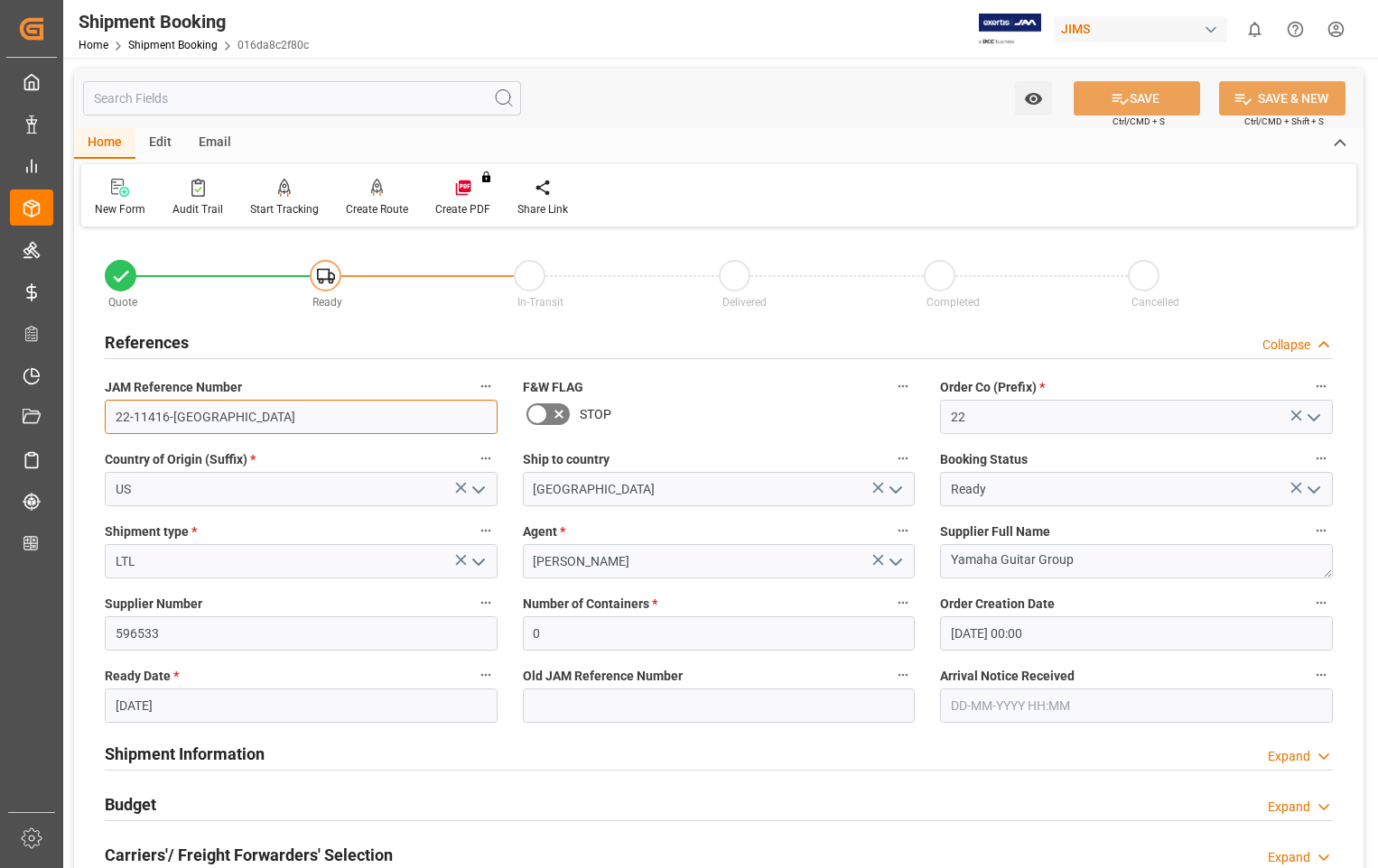
drag, startPoint x: 221, startPoint y: 420, endPoint x: 93, endPoint y: 417, distance: 128.0
click at [93, 417] on div "JAM Reference Number 22-11416-US" at bounding box center [300, 404] width 418 height 73
